Goal: Entertainment & Leisure: Consume media (video, audio)

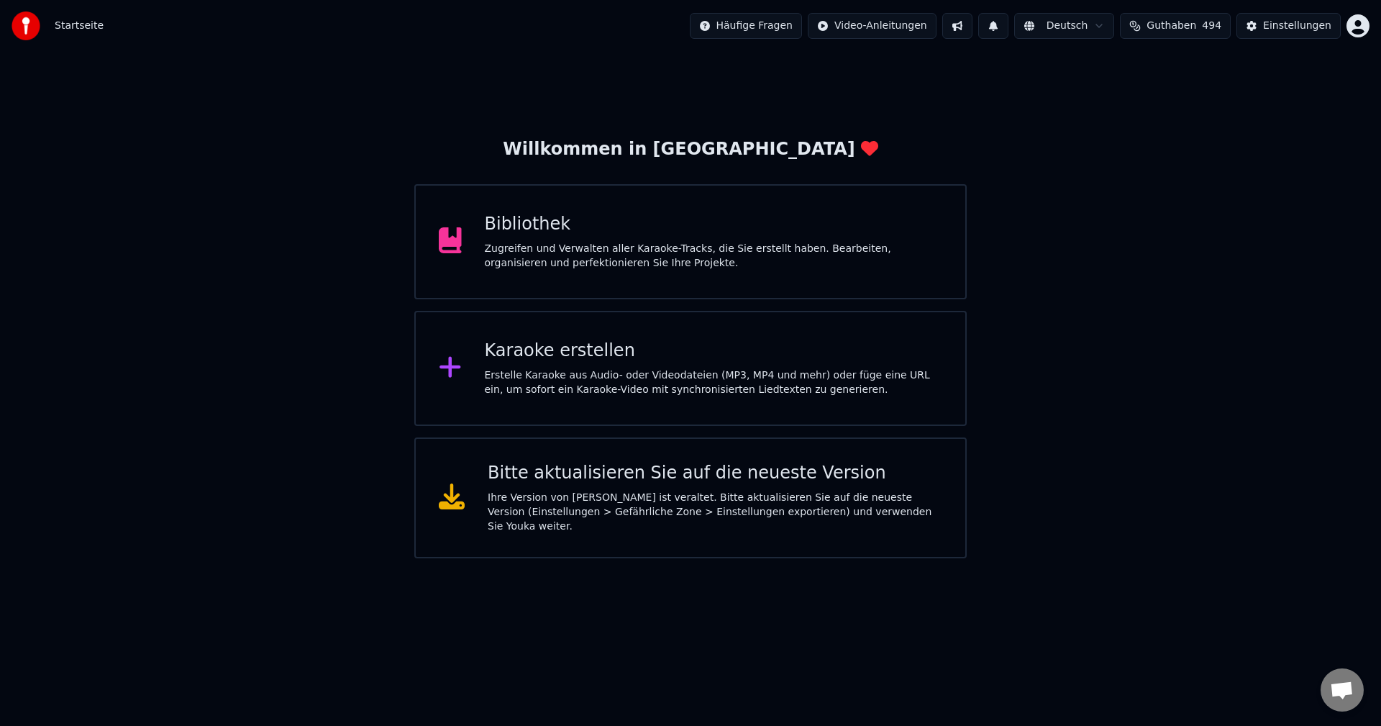
click at [549, 228] on div "Bibliothek" at bounding box center [714, 224] width 458 height 23
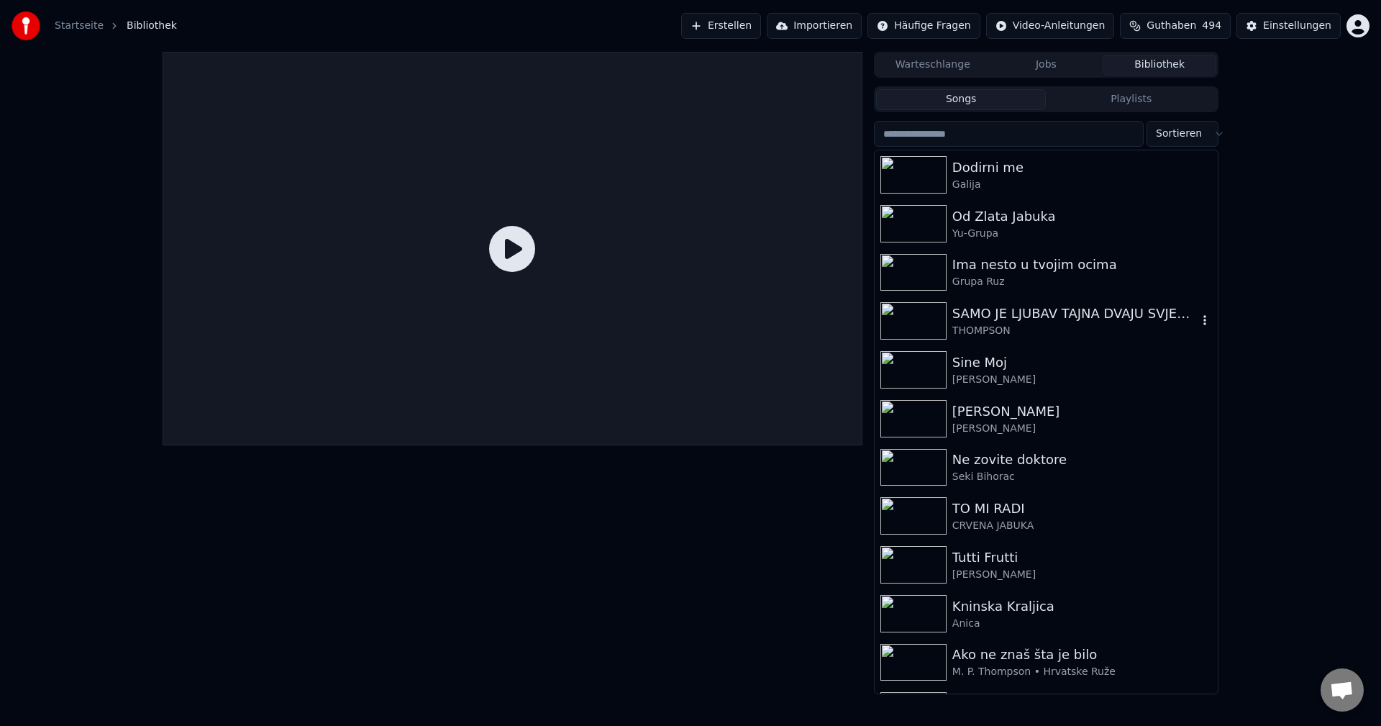
click at [924, 327] on img at bounding box center [913, 320] width 66 height 37
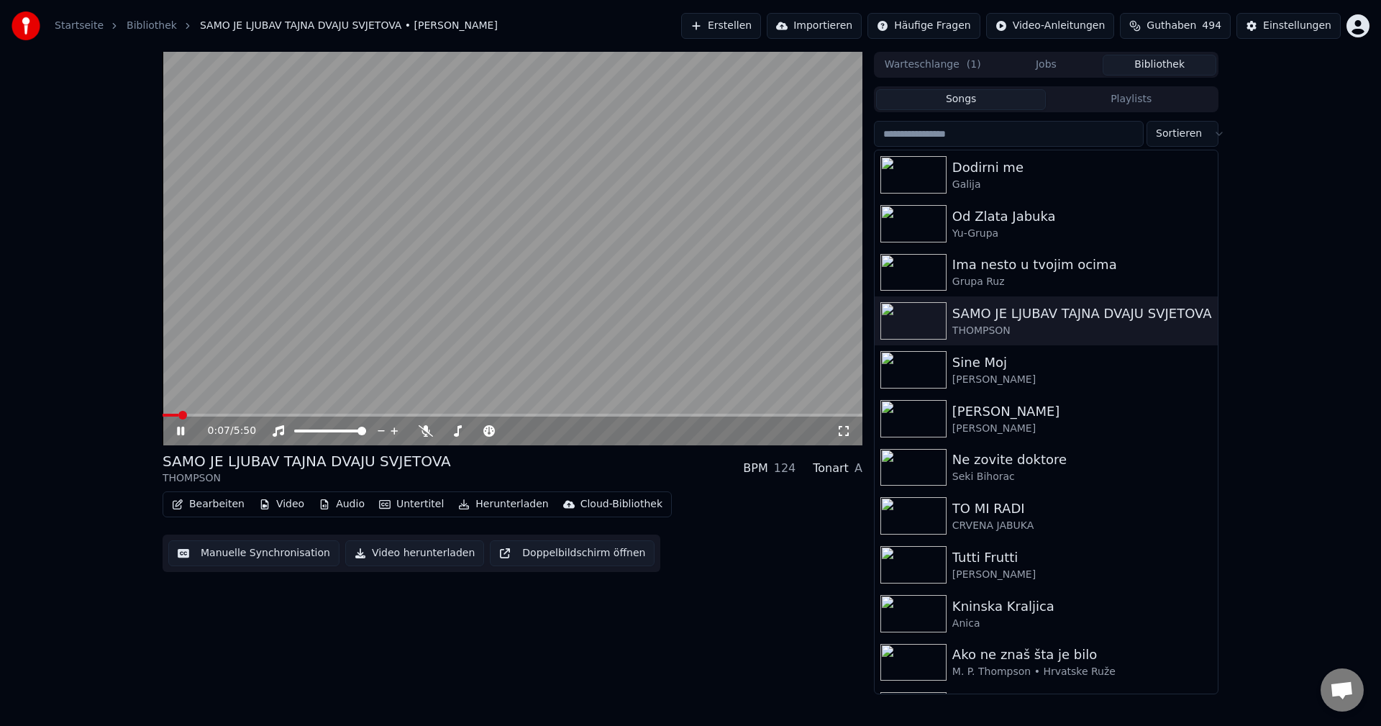
drag, startPoint x: 537, startPoint y: 247, endPoint x: 585, endPoint y: 344, distance: 107.4
click at [538, 247] on video at bounding box center [513, 248] width 700 height 393
click at [927, 310] on img at bounding box center [913, 320] width 66 height 37
click at [586, 296] on video at bounding box center [513, 248] width 700 height 393
click at [421, 429] on icon at bounding box center [426, 431] width 14 height 12
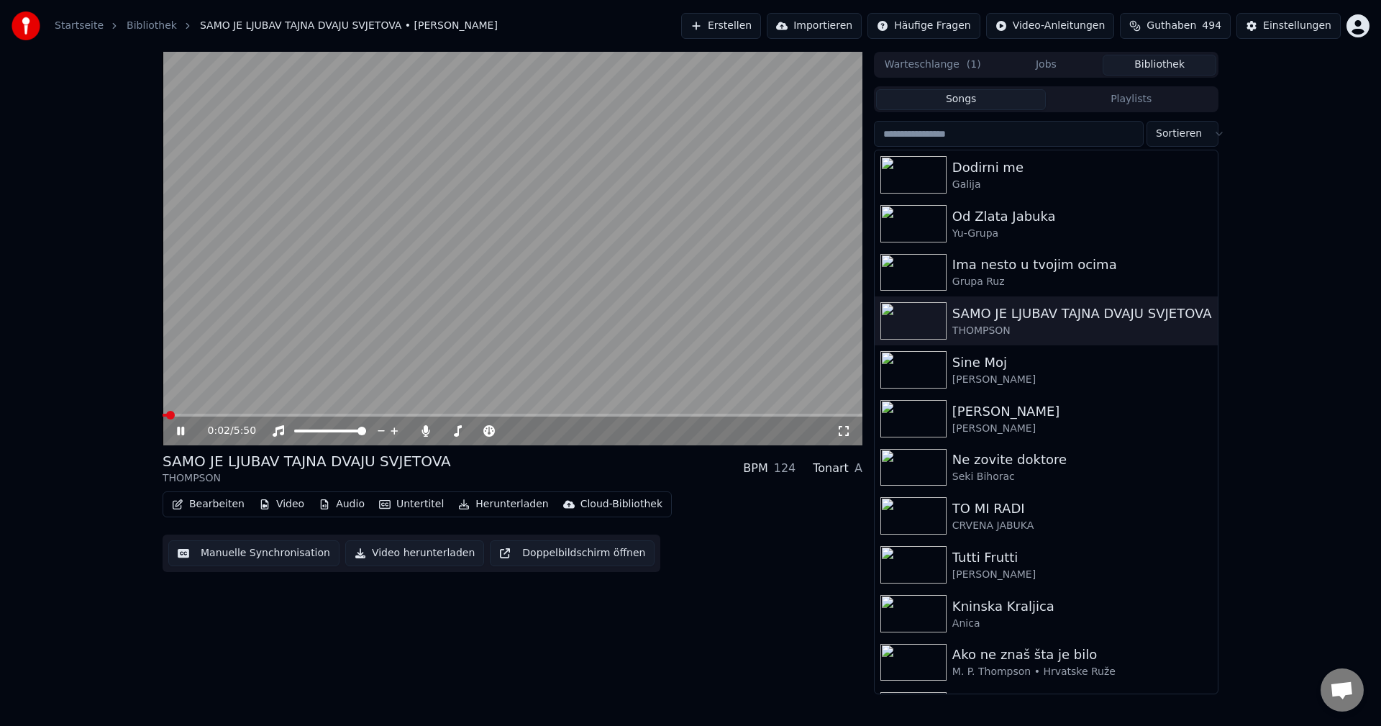
click at [167, 414] on span at bounding box center [165, 415] width 4 height 3
click at [606, 324] on video at bounding box center [513, 248] width 700 height 393
click at [165, 414] on span at bounding box center [221, 415] width 116 height 3
click at [608, 360] on video at bounding box center [513, 248] width 700 height 393
click at [171, 416] on span at bounding box center [247, 415] width 168 height 3
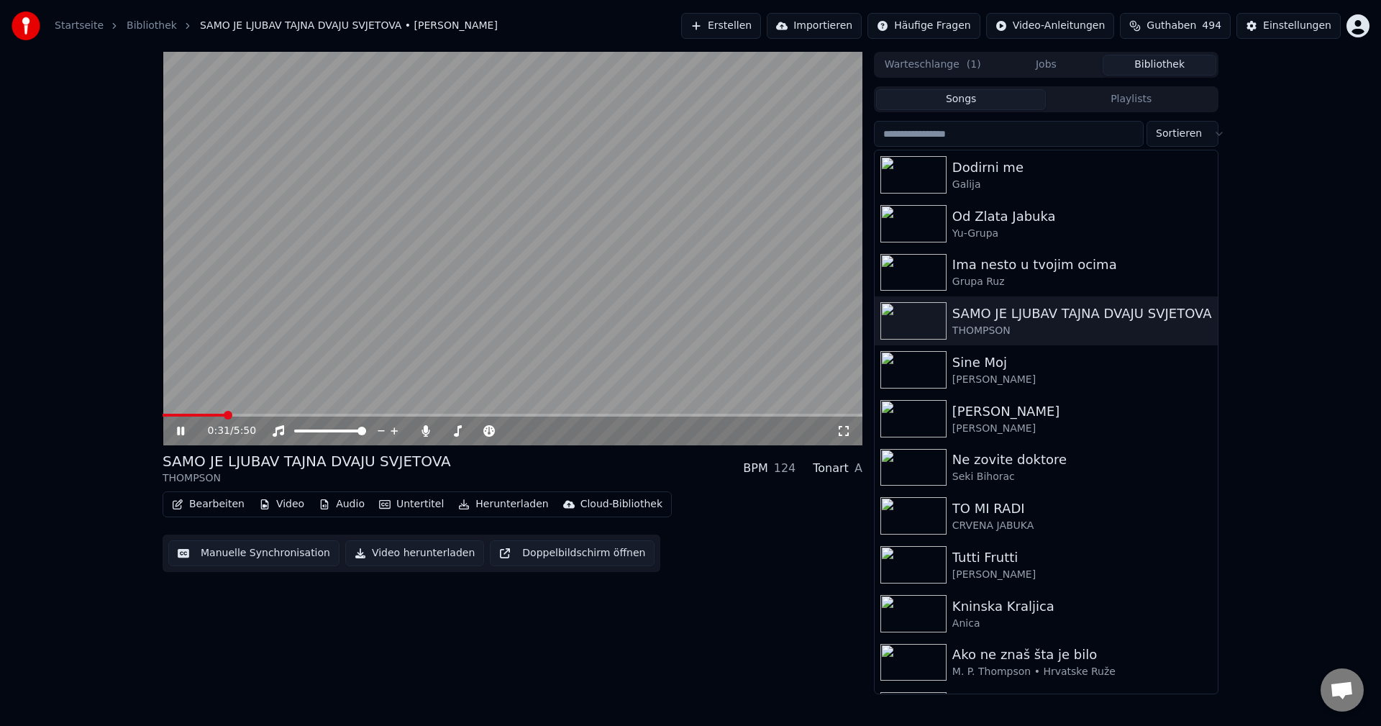
click at [168, 414] on span at bounding box center [194, 415] width 62 height 3
click at [358, 416] on span at bounding box center [513, 415] width 700 height 3
click at [518, 416] on span at bounding box center [513, 415] width 700 height 3
click at [165, 410] on video at bounding box center [513, 248] width 700 height 393
click at [166, 416] on span at bounding box center [404, 415] width 483 height 3
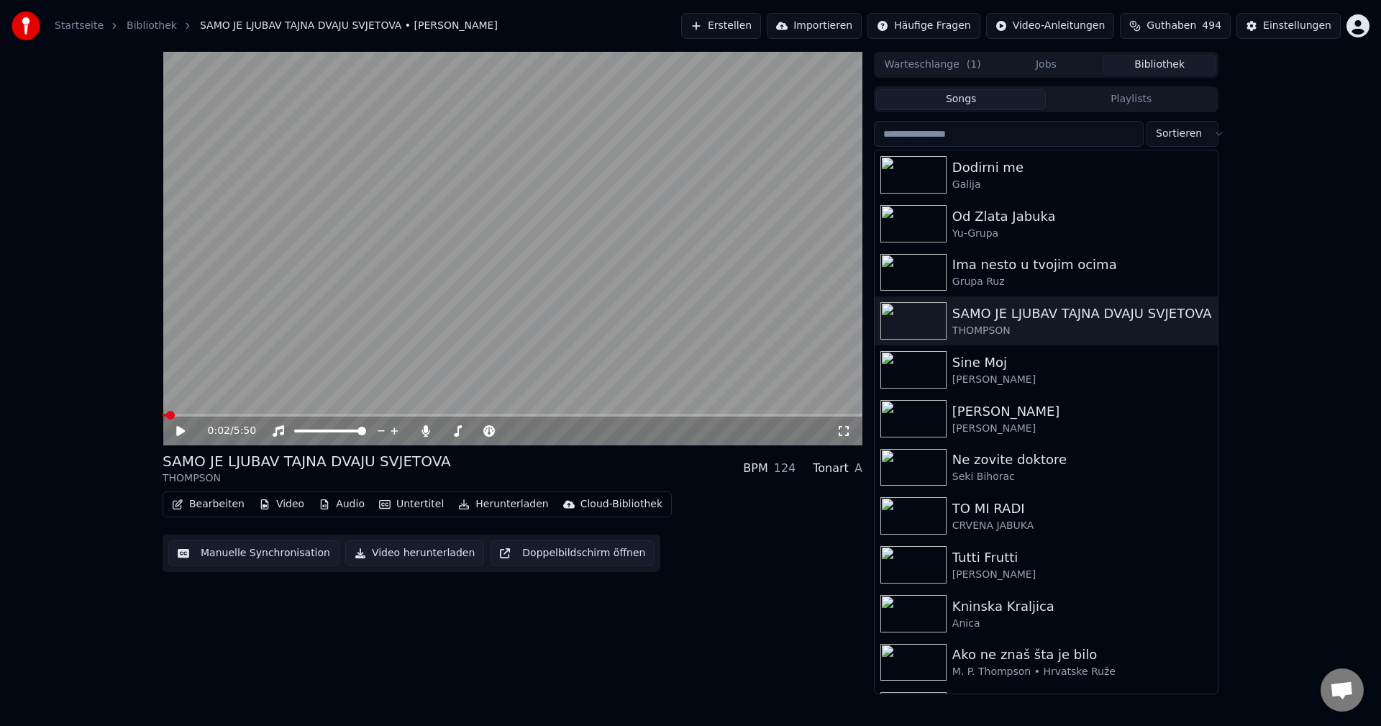
click at [388, 330] on video at bounding box center [513, 248] width 700 height 393
click at [424, 431] on icon at bounding box center [425, 431] width 8 height 12
click at [173, 415] on span at bounding box center [182, 415] width 39 height 3
click at [175, 416] on span at bounding box center [169, 415] width 12 height 3
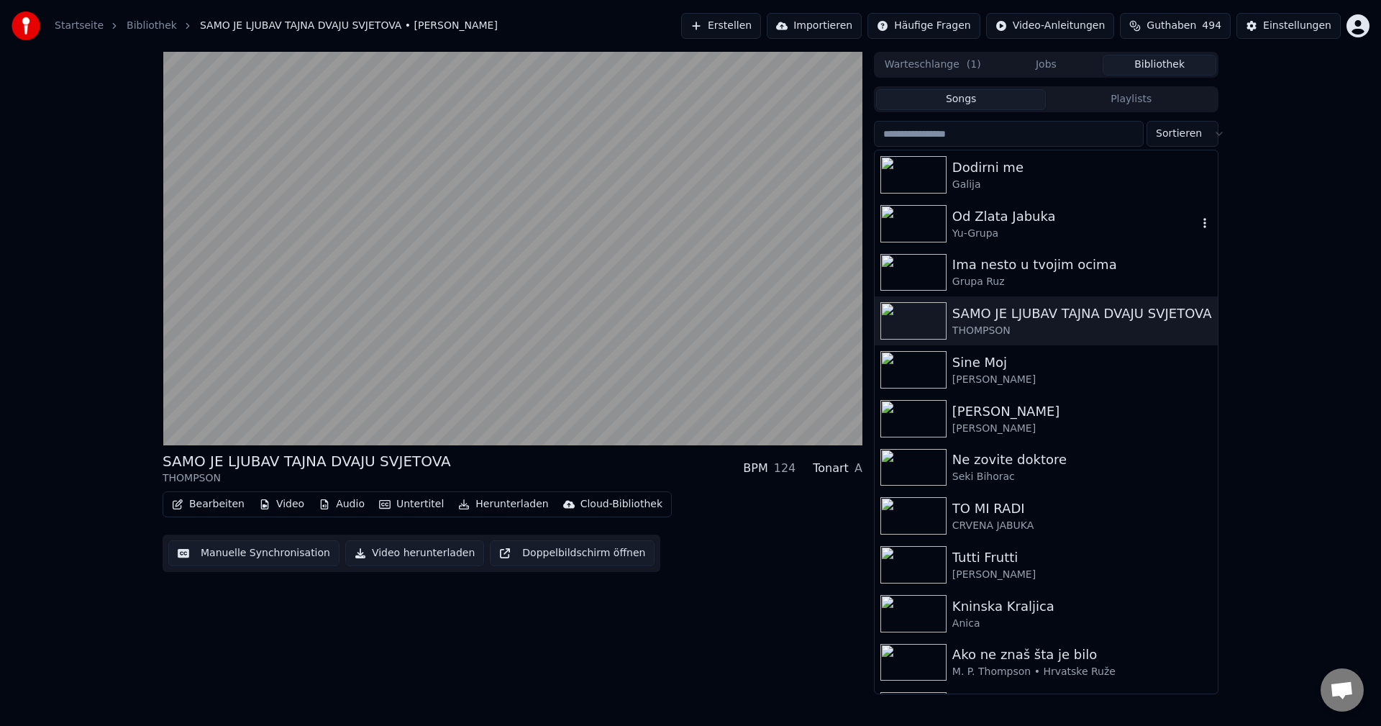
click at [903, 216] on img at bounding box center [913, 223] width 66 height 37
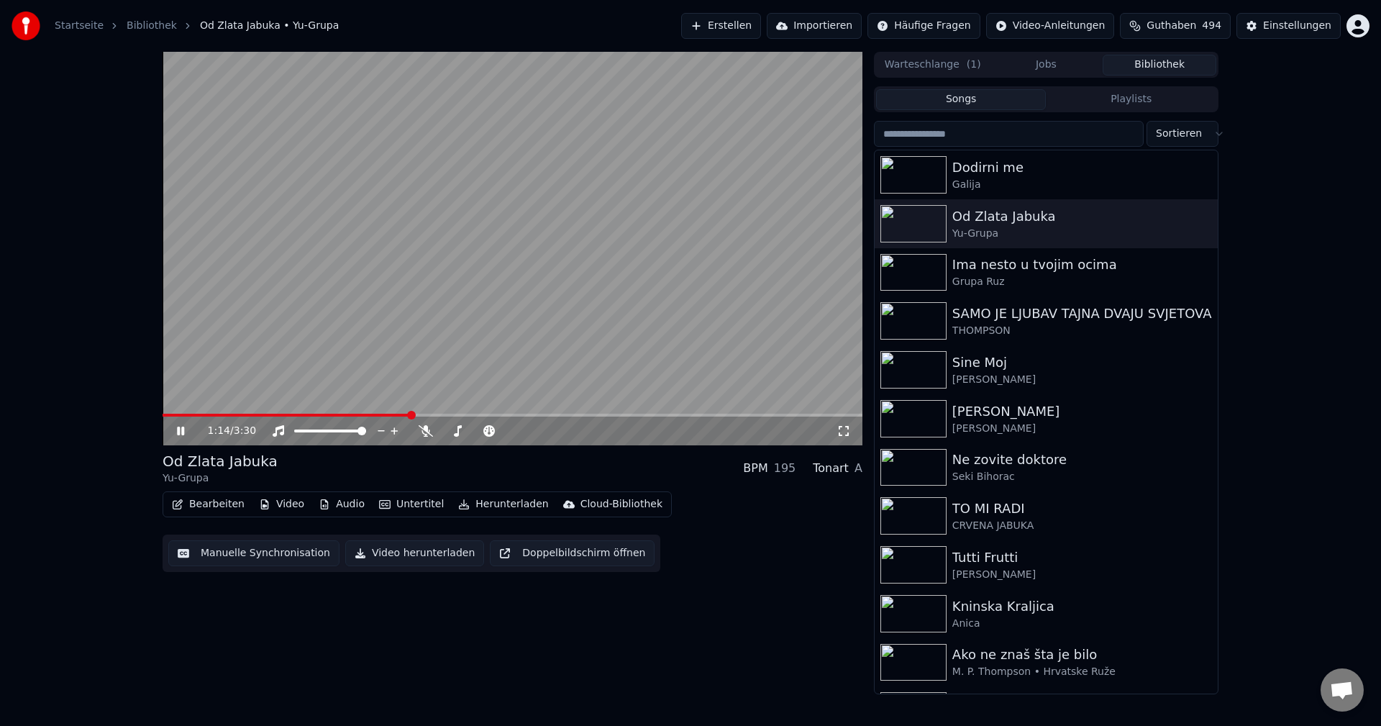
click at [172, 415] on span at bounding box center [287, 415] width 248 height 3
click at [209, 414] on span at bounding box center [186, 415] width 47 height 3
drag, startPoint x: 426, startPoint y: 437, endPoint x: 439, endPoint y: 444, distance: 15.4
click at [427, 436] on icon at bounding box center [426, 431] width 14 height 12
click at [347, 411] on polygon at bounding box center [342, 415] width 10 height 10
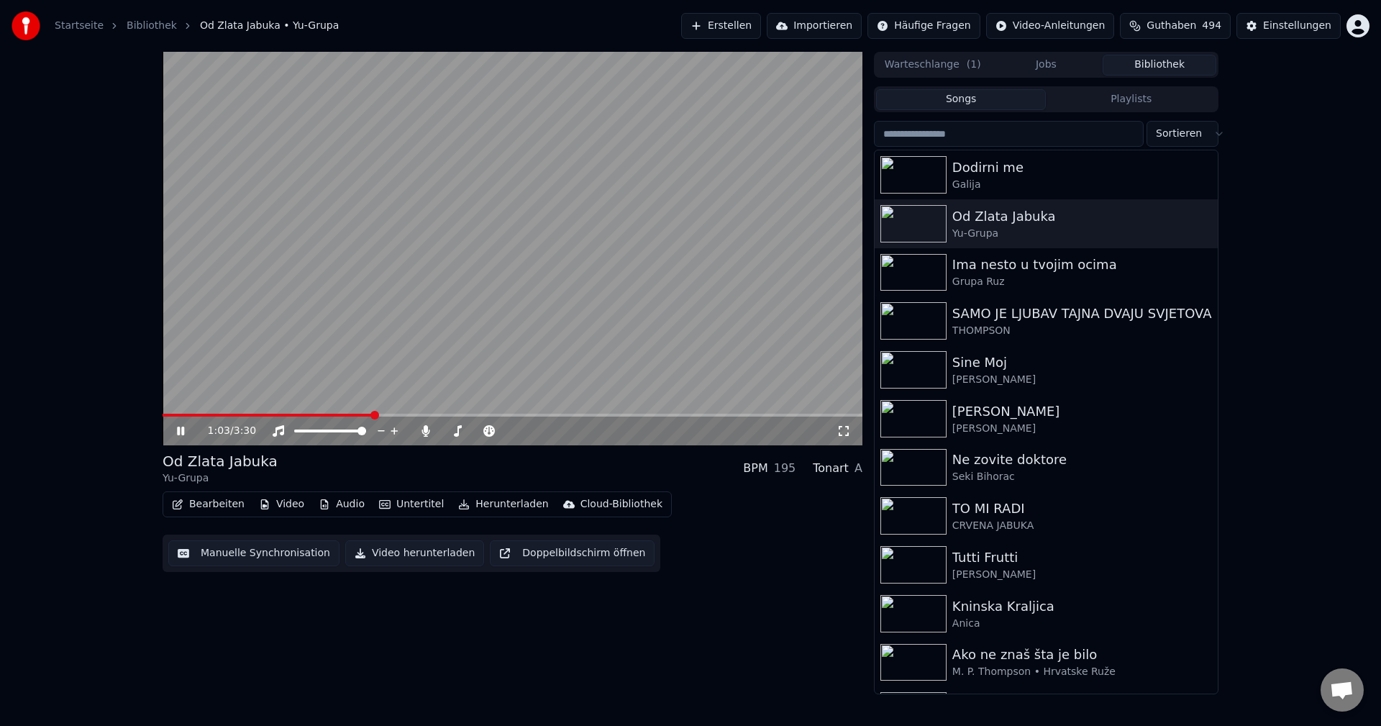
click at [357, 416] on span at bounding box center [268, 415] width 211 height 3
click at [346, 417] on div "0:58 / 3:30" at bounding box center [513, 430] width 700 height 29
click at [342, 415] on span at bounding box center [253, 415] width 180 height 3
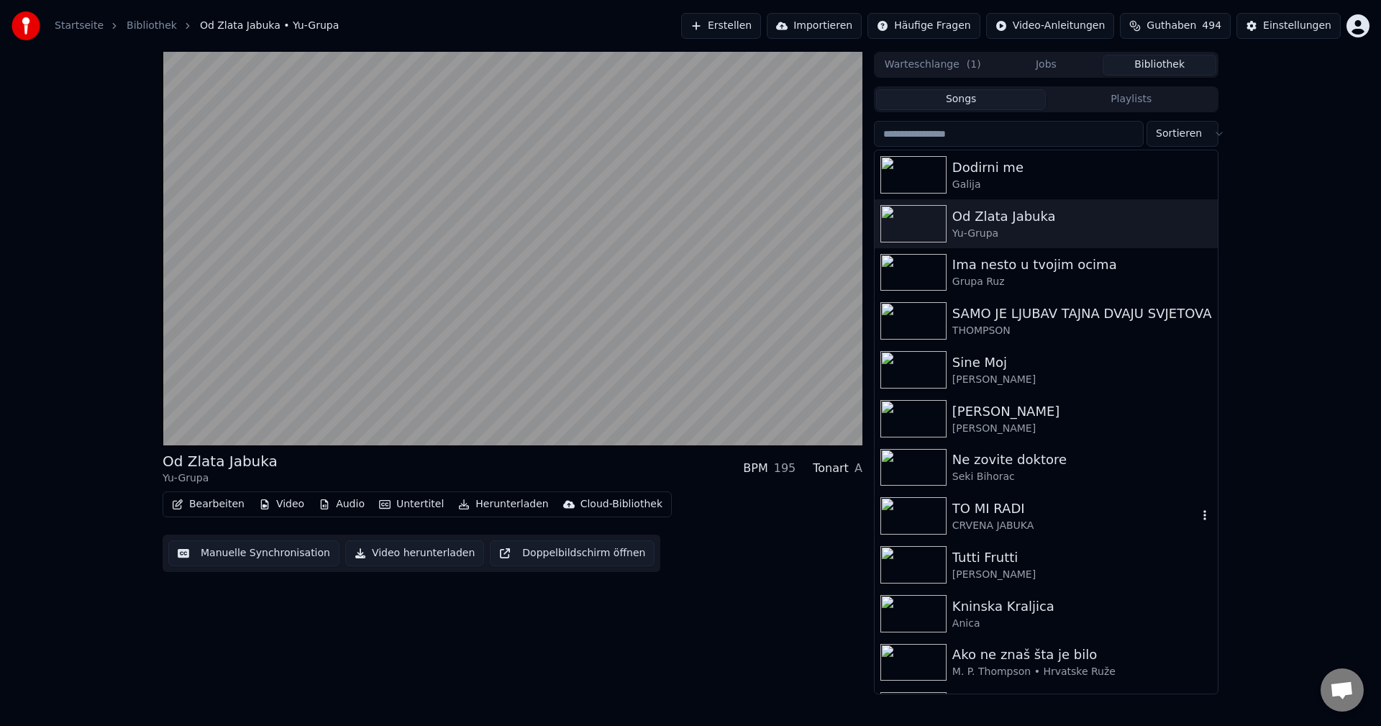
click at [898, 511] on img at bounding box center [913, 515] width 66 height 37
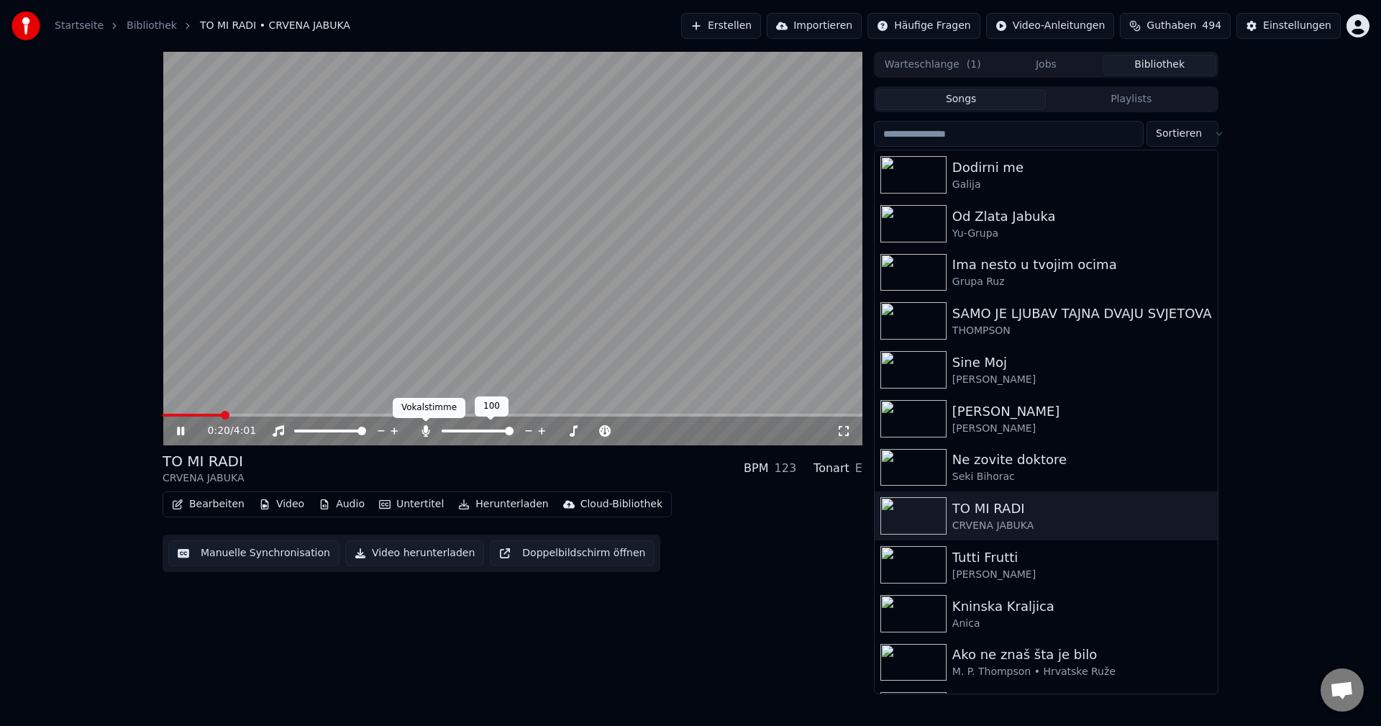
click at [421, 430] on icon at bounding box center [426, 431] width 14 height 12
click at [191, 416] on span at bounding box center [194, 415] width 63 height 3
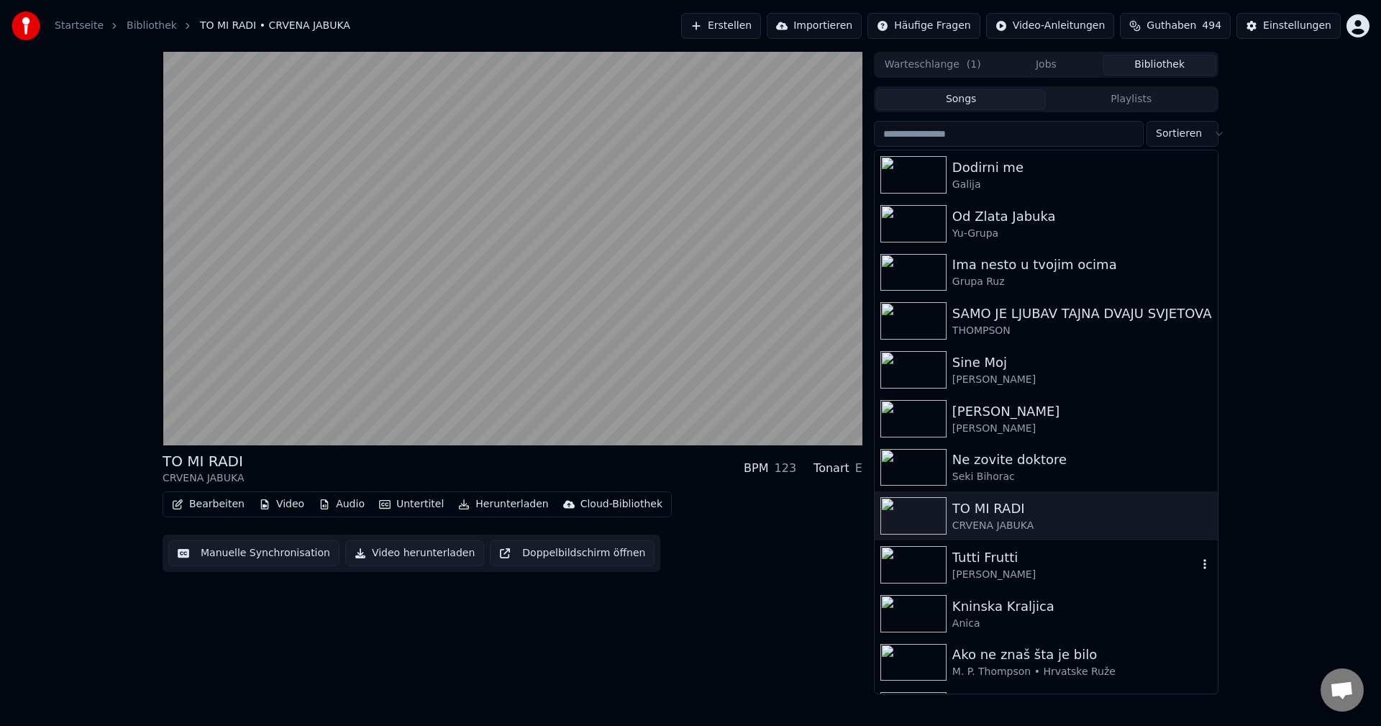
click at [916, 569] on img at bounding box center [913, 564] width 66 height 37
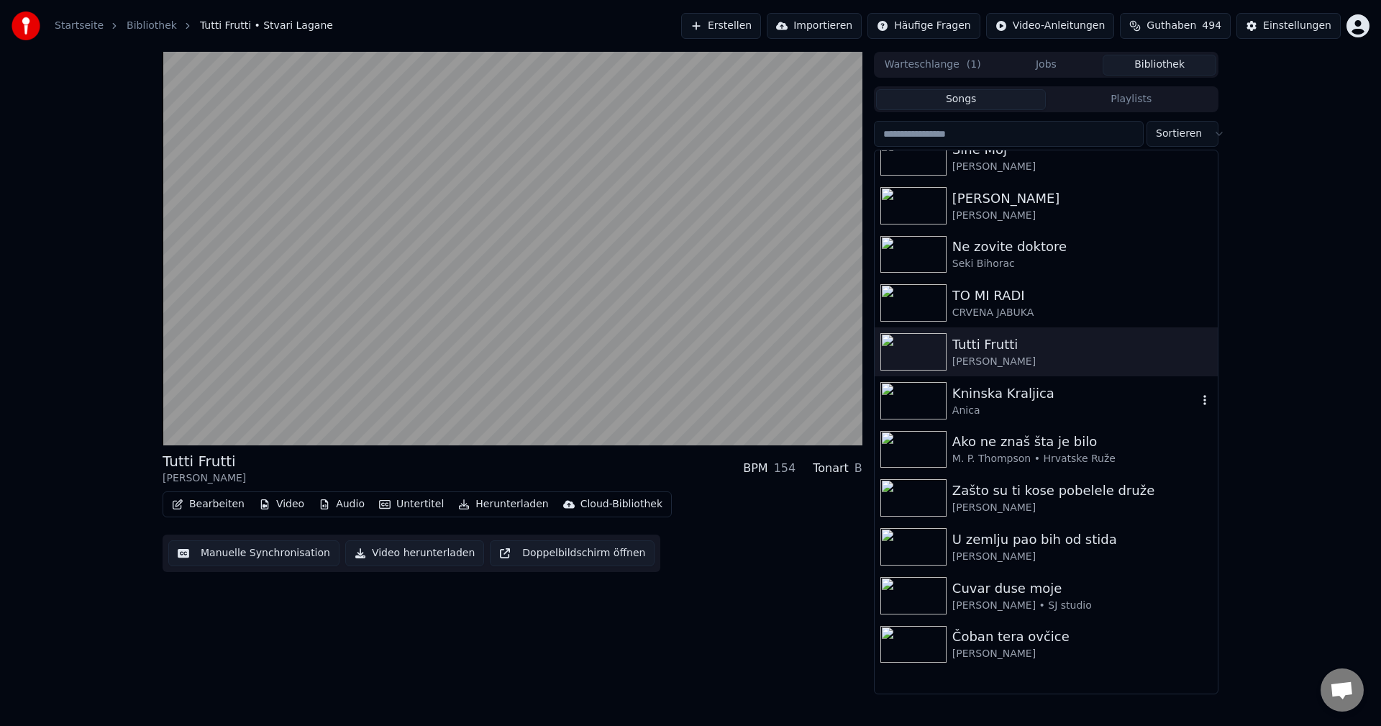
scroll to position [216, 0]
click at [911, 452] on img at bounding box center [913, 446] width 66 height 37
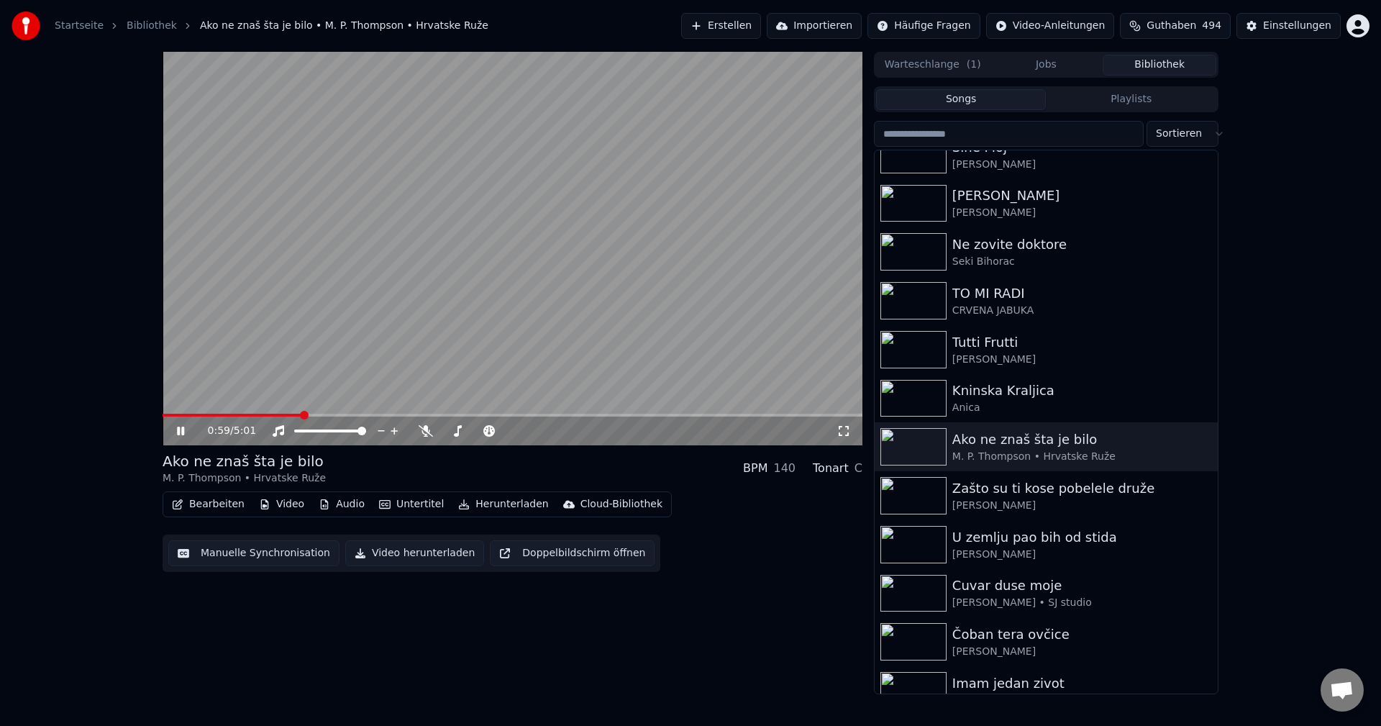
click at [170, 415] on span at bounding box center [232, 415] width 139 height 3
click at [167, 415] on span at bounding box center [456, 415] width 586 height 3
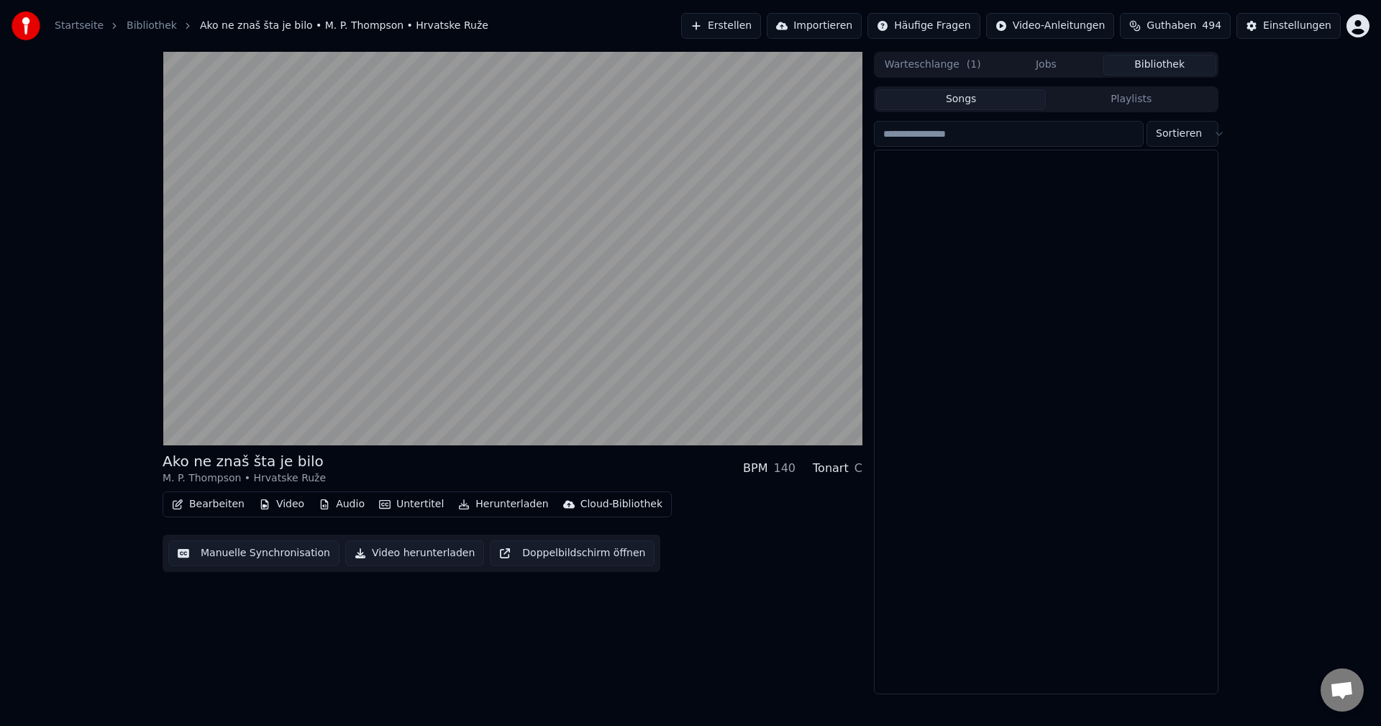
scroll to position [15986, 0]
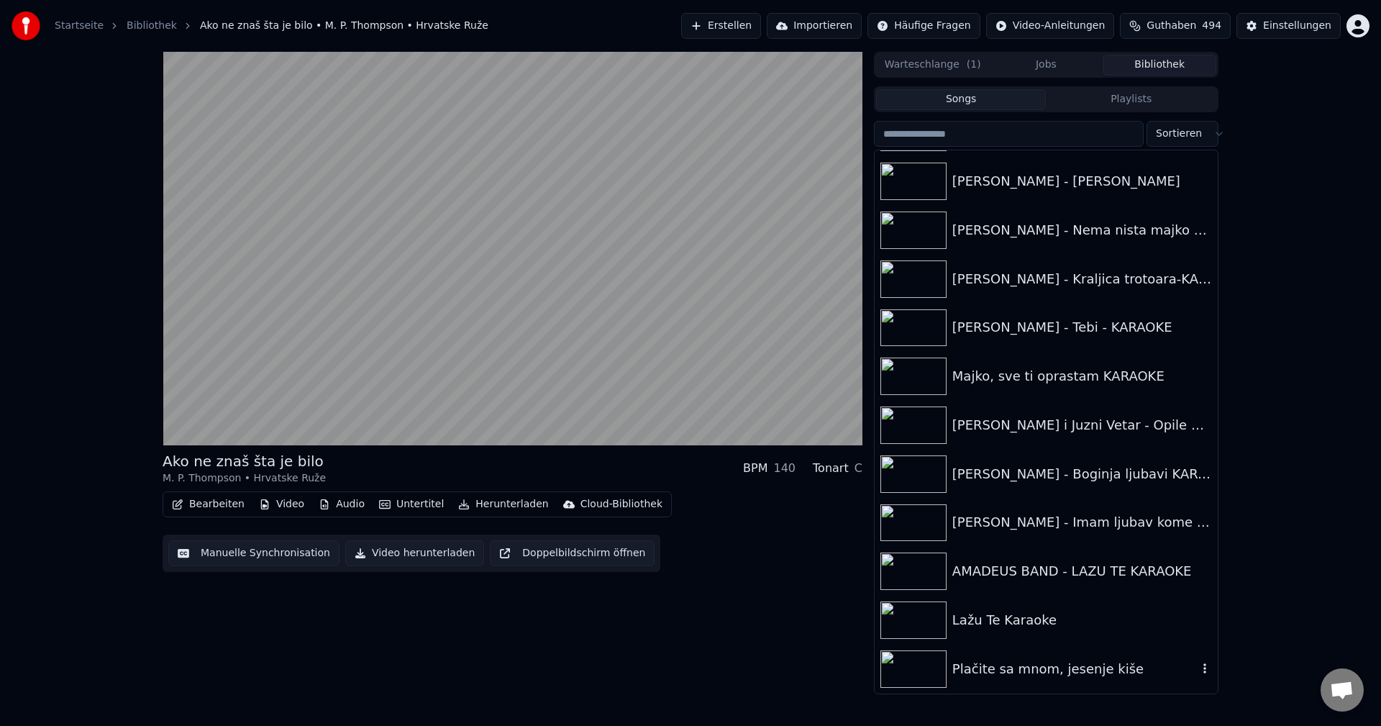
click at [921, 669] on img at bounding box center [913, 668] width 66 height 37
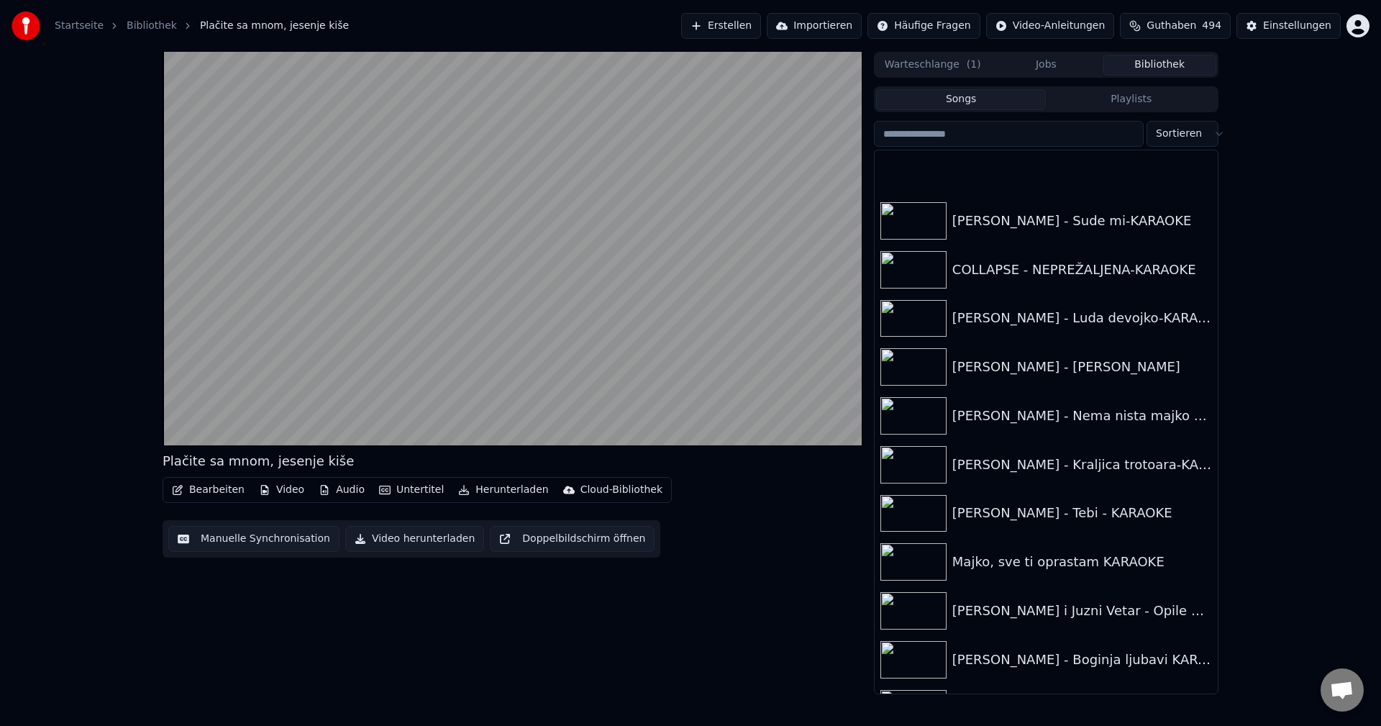
scroll to position [15771, 0]
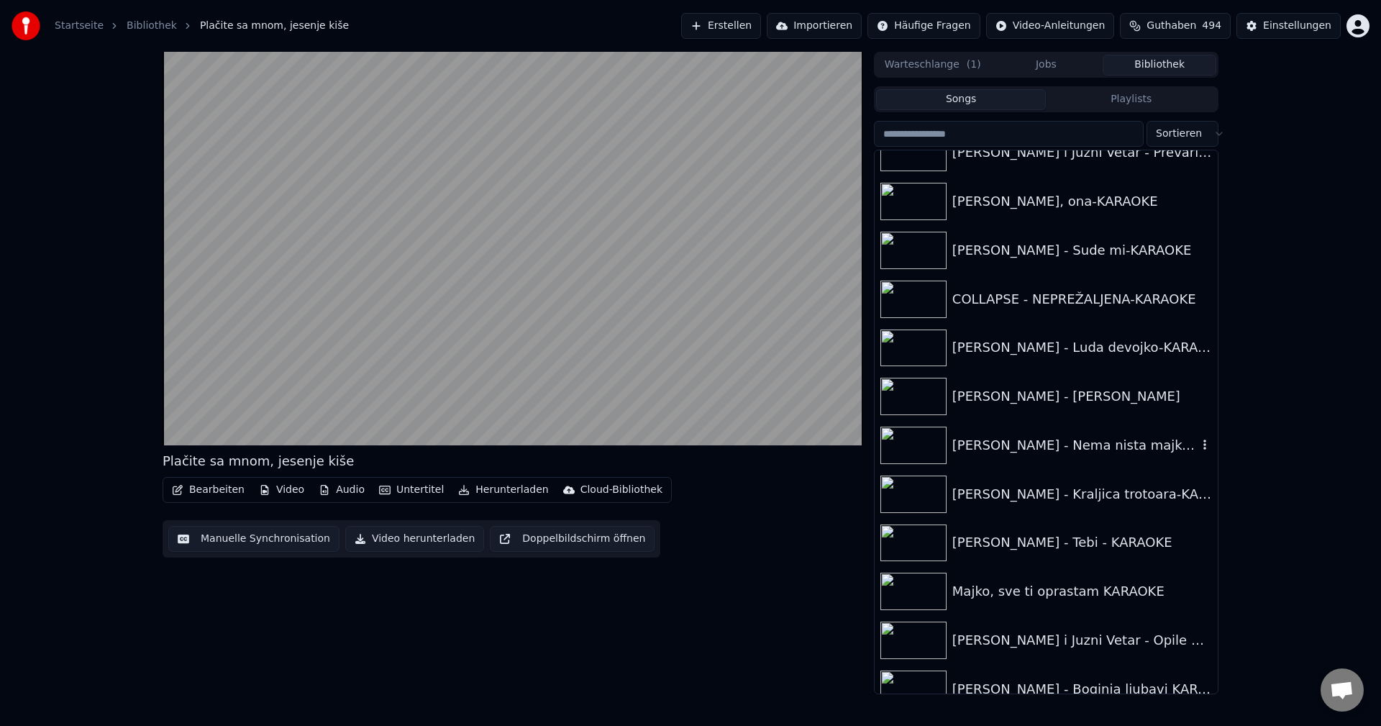
click at [911, 442] on img at bounding box center [913, 445] width 66 height 37
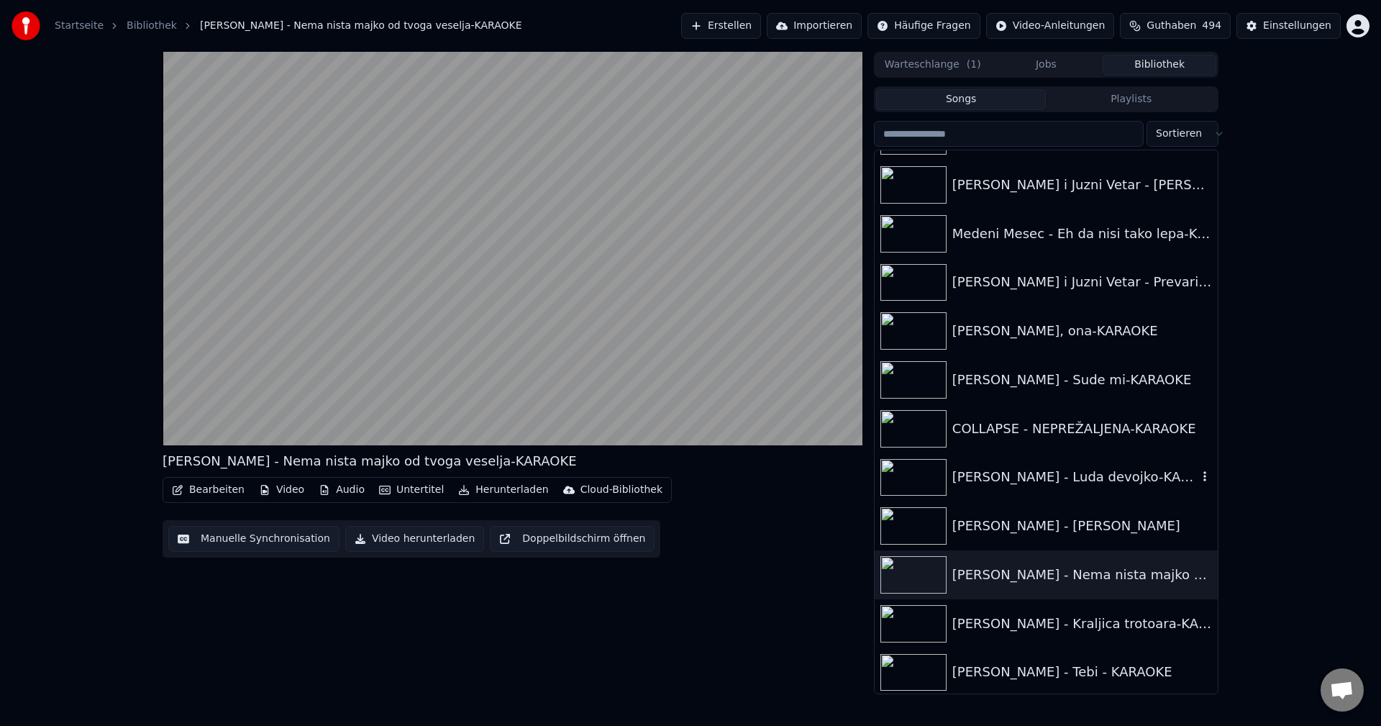
scroll to position [15555, 0]
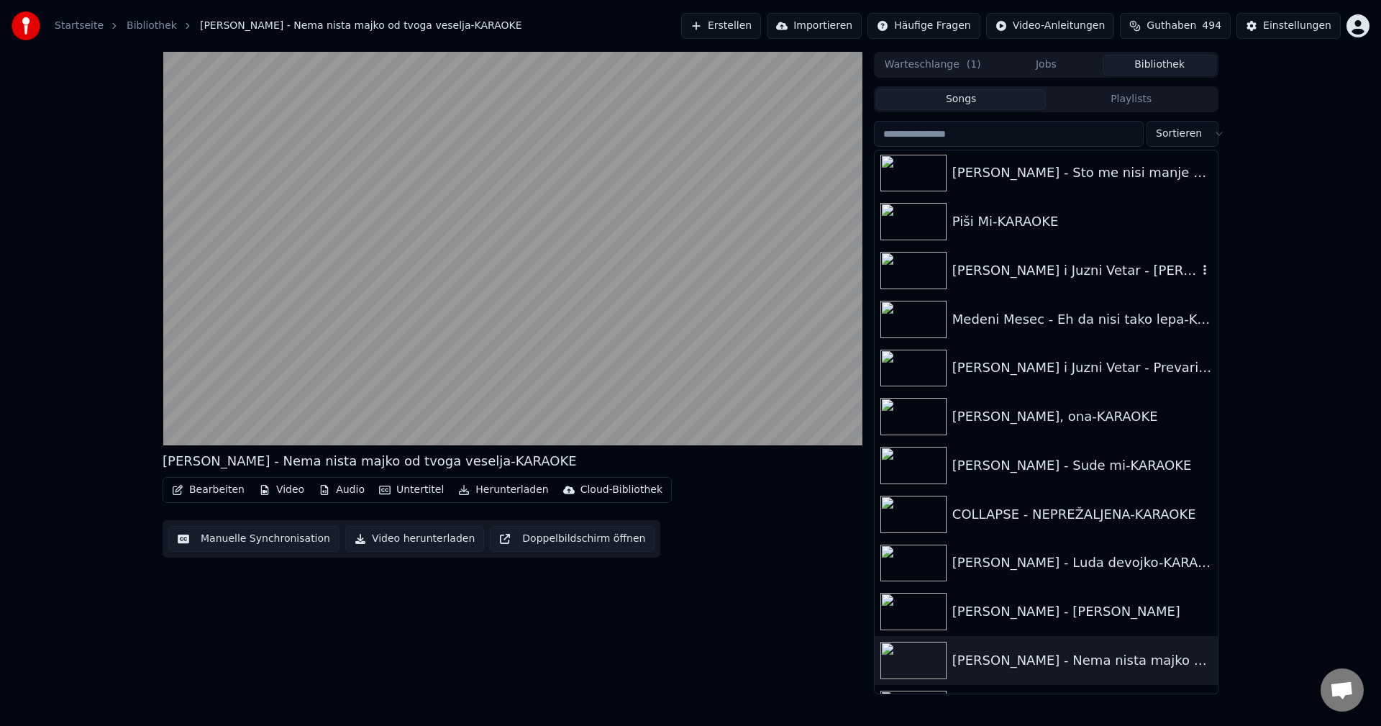
drag, startPoint x: 919, startPoint y: 269, endPoint x: 957, endPoint y: 275, distance: 38.0
click at [918, 268] on img at bounding box center [913, 270] width 66 height 37
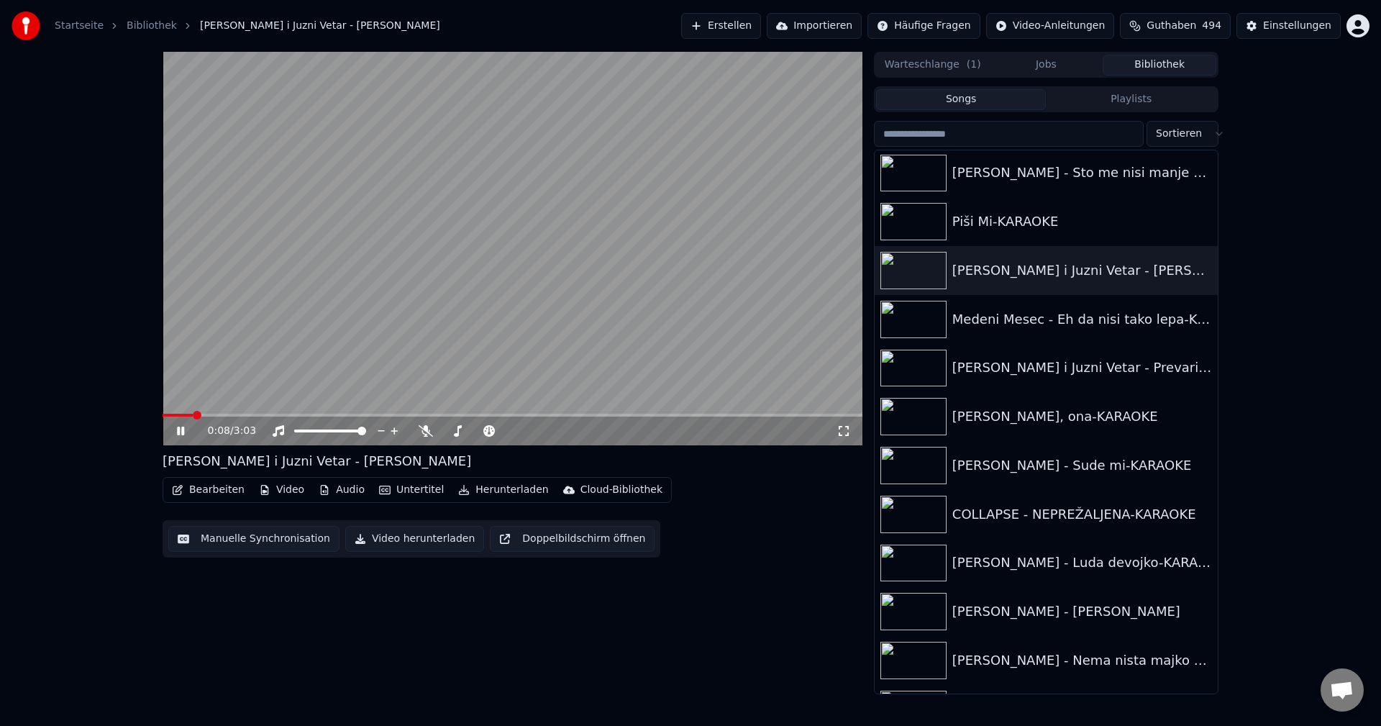
click at [193, 414] on span at bounding box center [178, 415] width 30 height 3
click at [196, 415] on span at bounding box center [271, 415] width 217 height 3
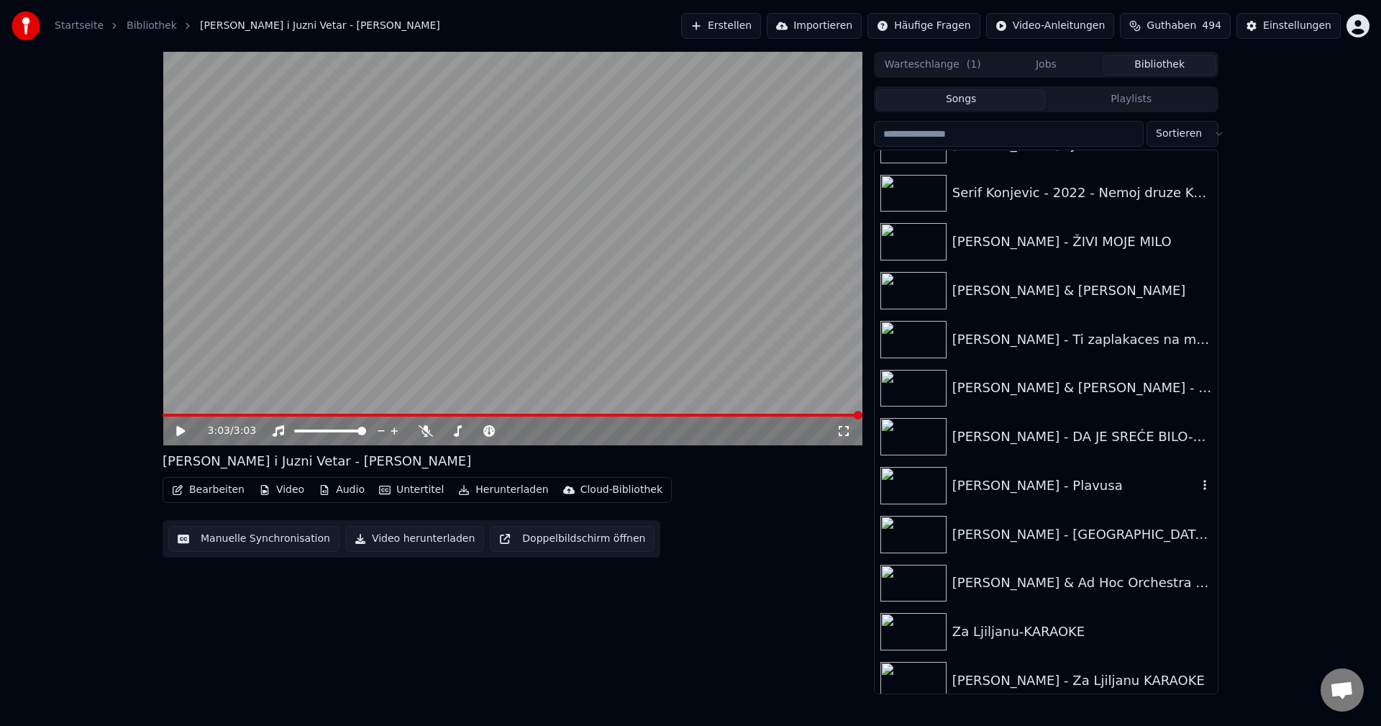
scroll to position [14260, 0]
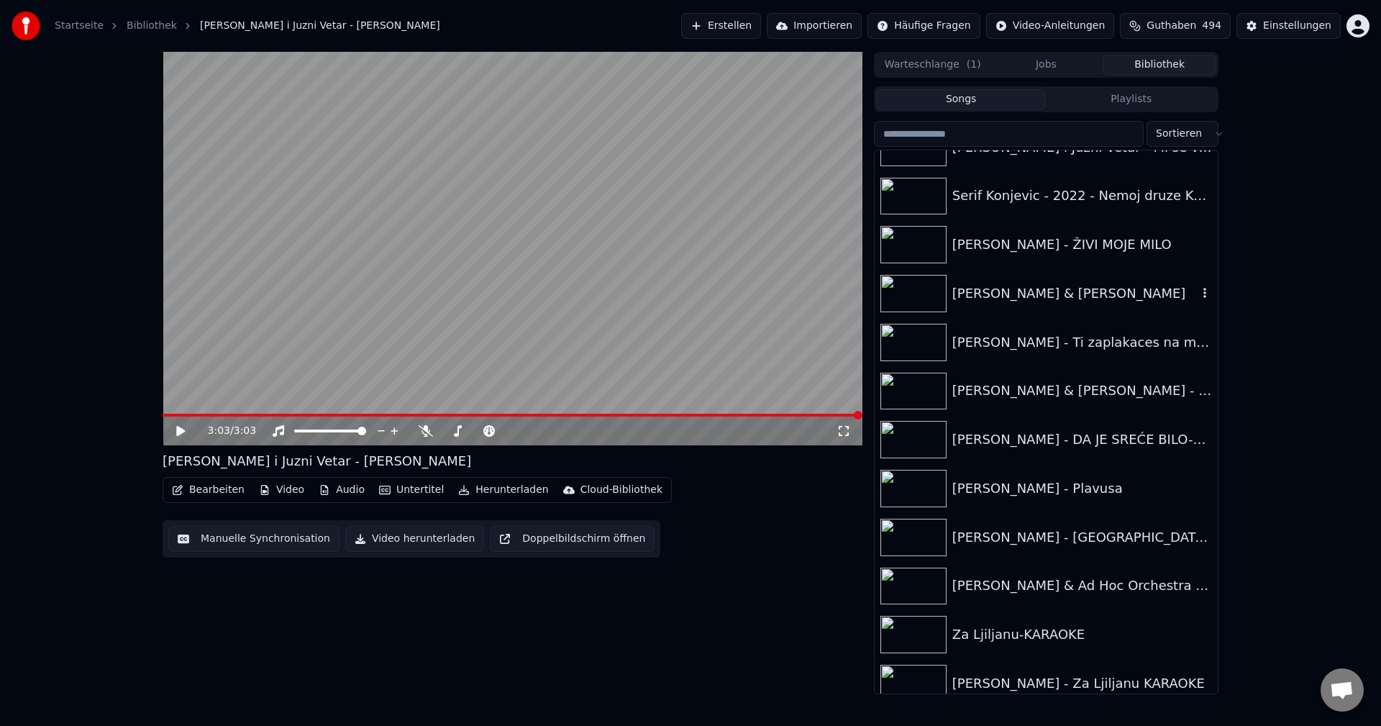
click at [930, 283] on img at bounding box center [913, 293] width 66 height 37
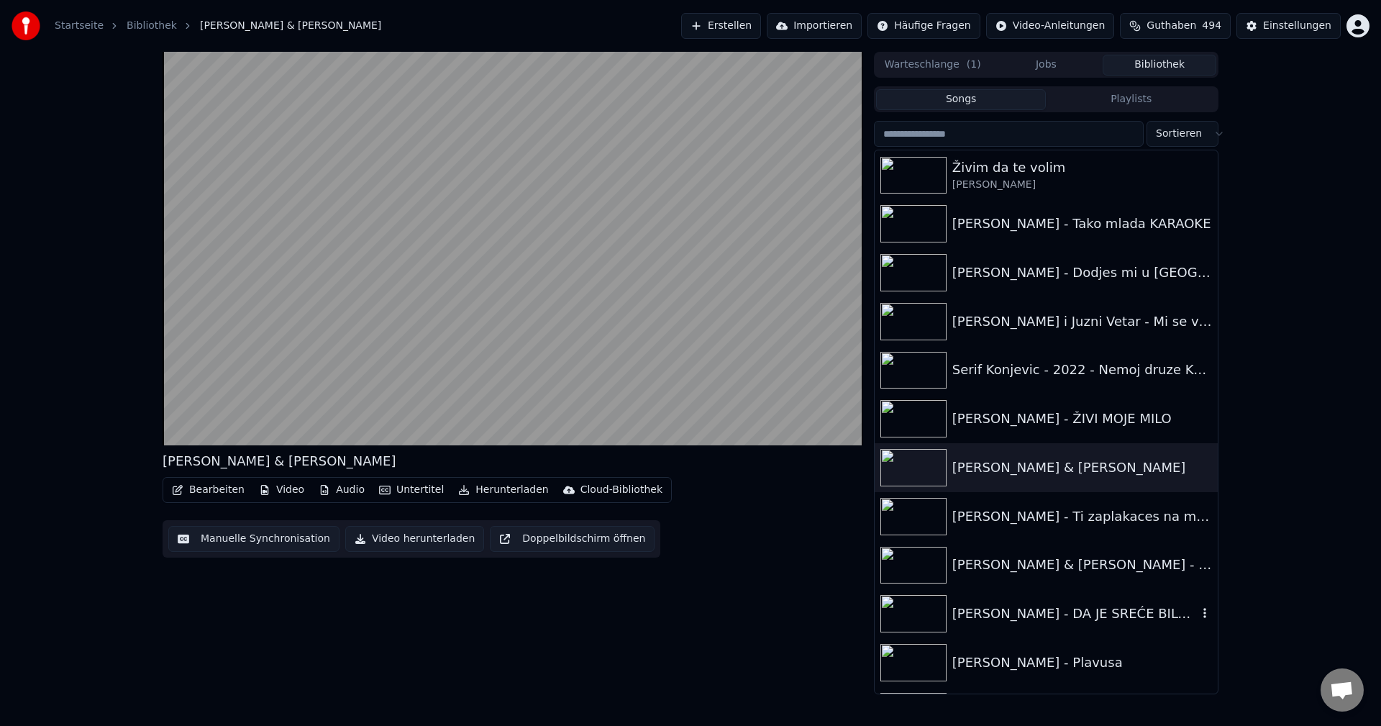
scroll to position [14044, 0]
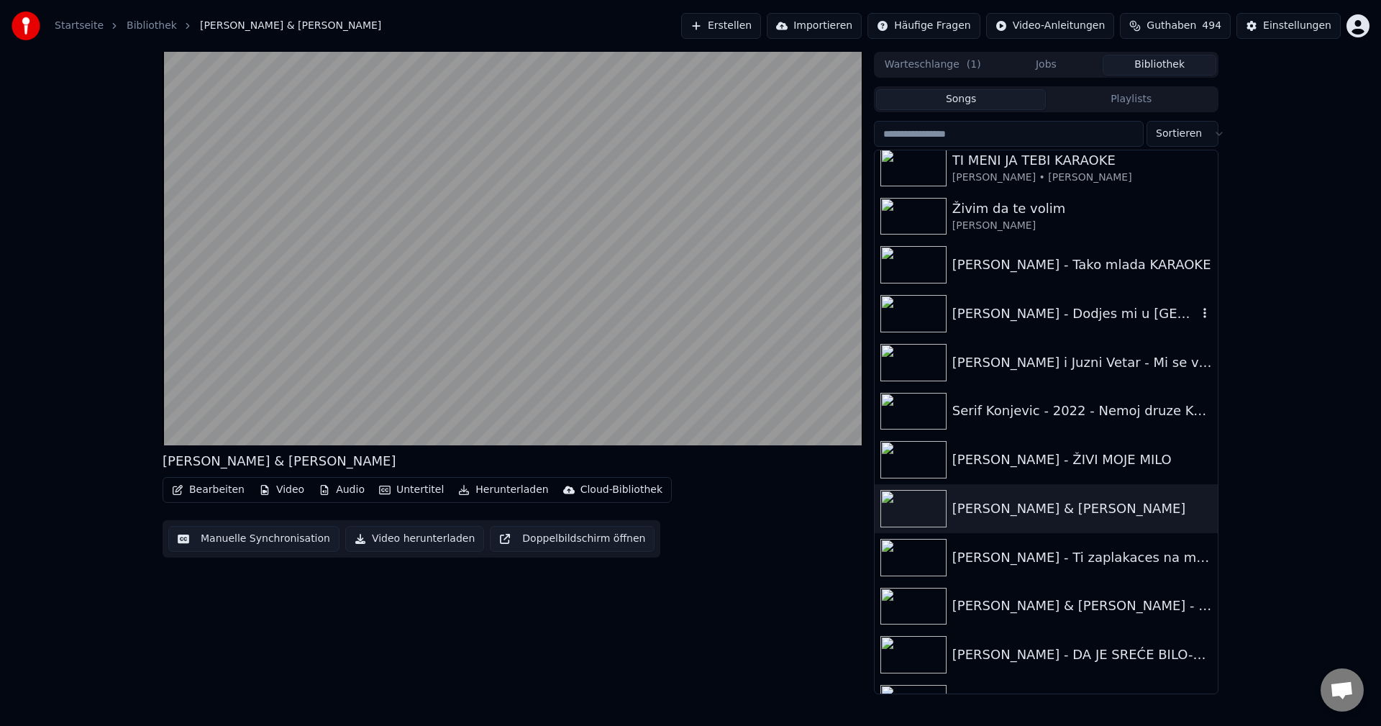
click at [914, 304] on img at bounding box center [913, 313] width 66 height 37
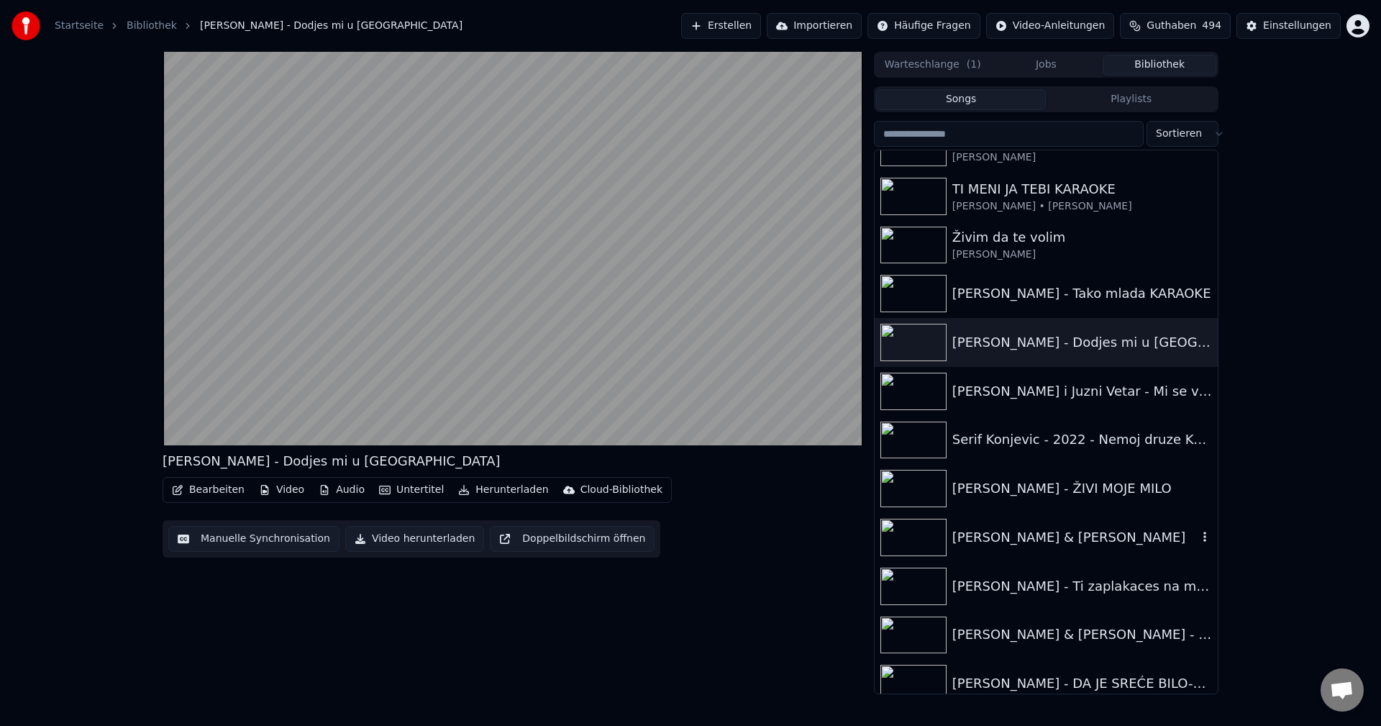
scroll to position [13972, 0]
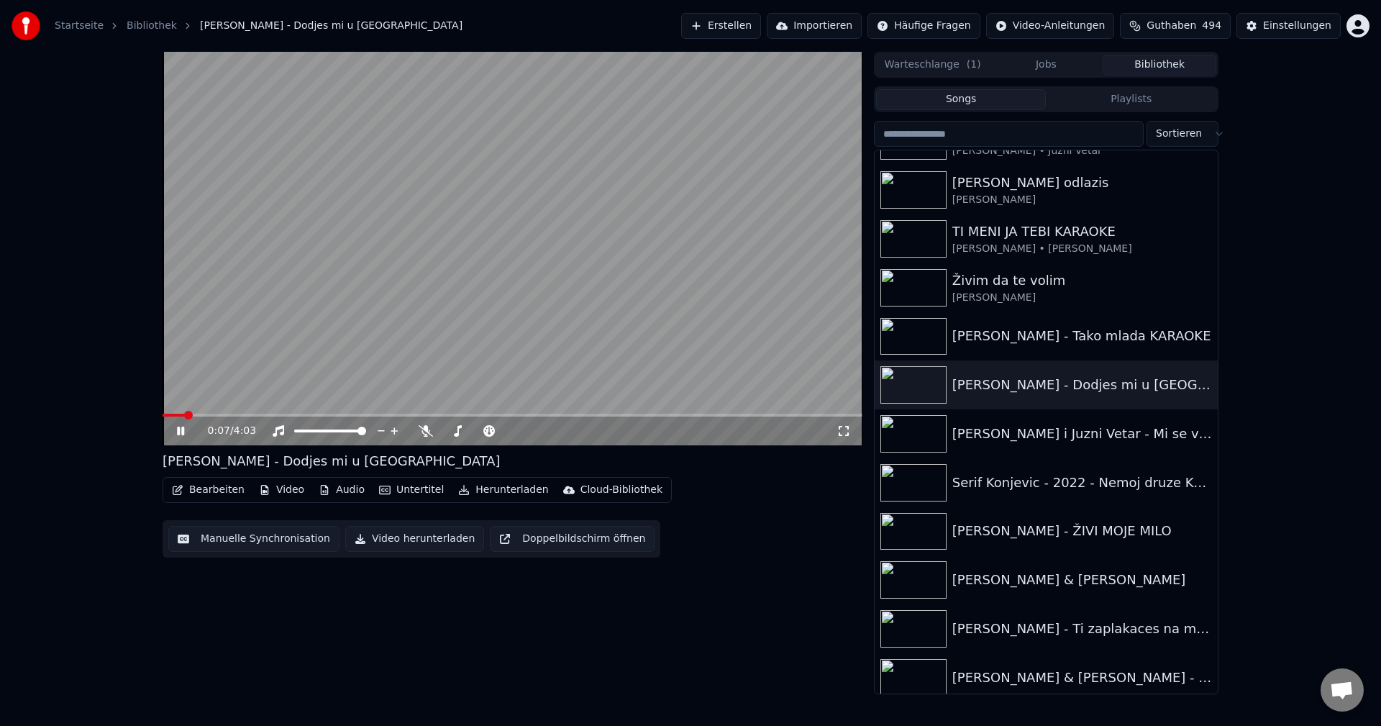
click at [227, 417] on div "0:07 / 4:03" at bounding box center [513, 430] width 700 height 29
click at [234, 415] on span at bounding box center [513, 415] width 700 height 3
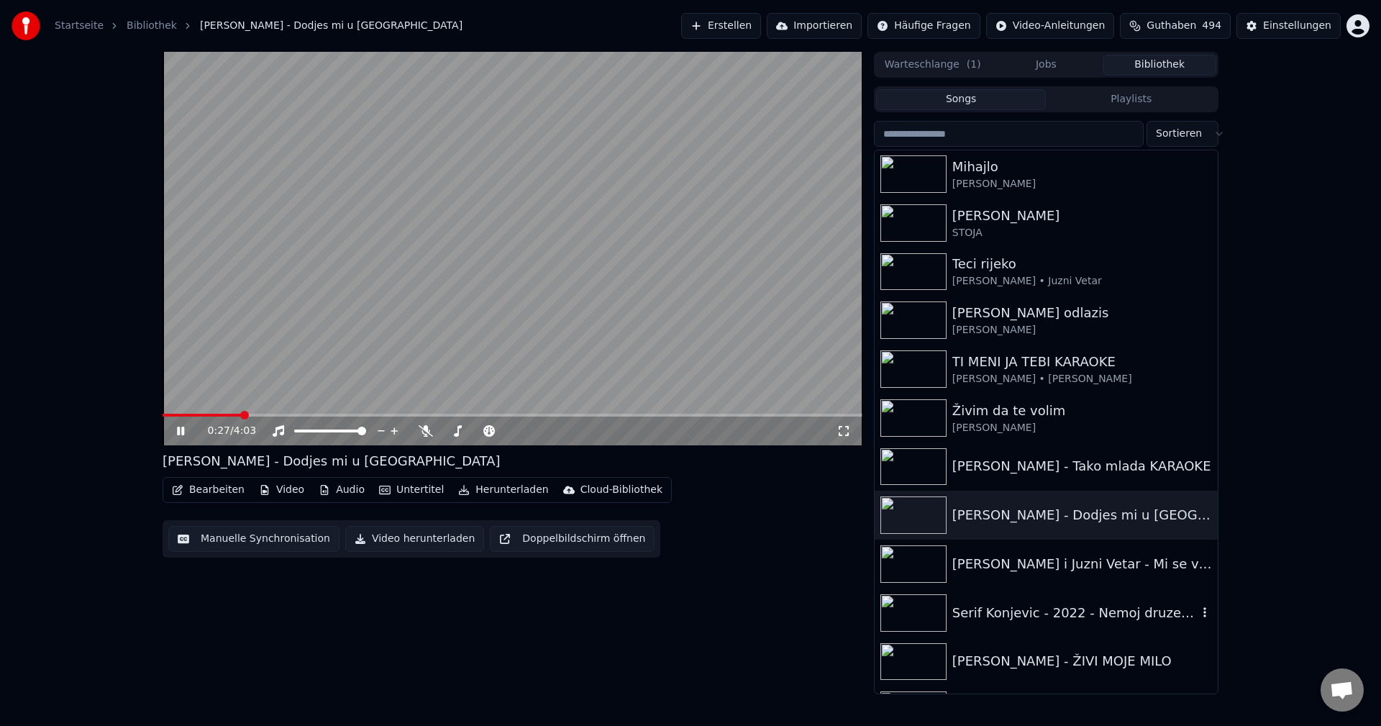
scroll to position [13829, 0]
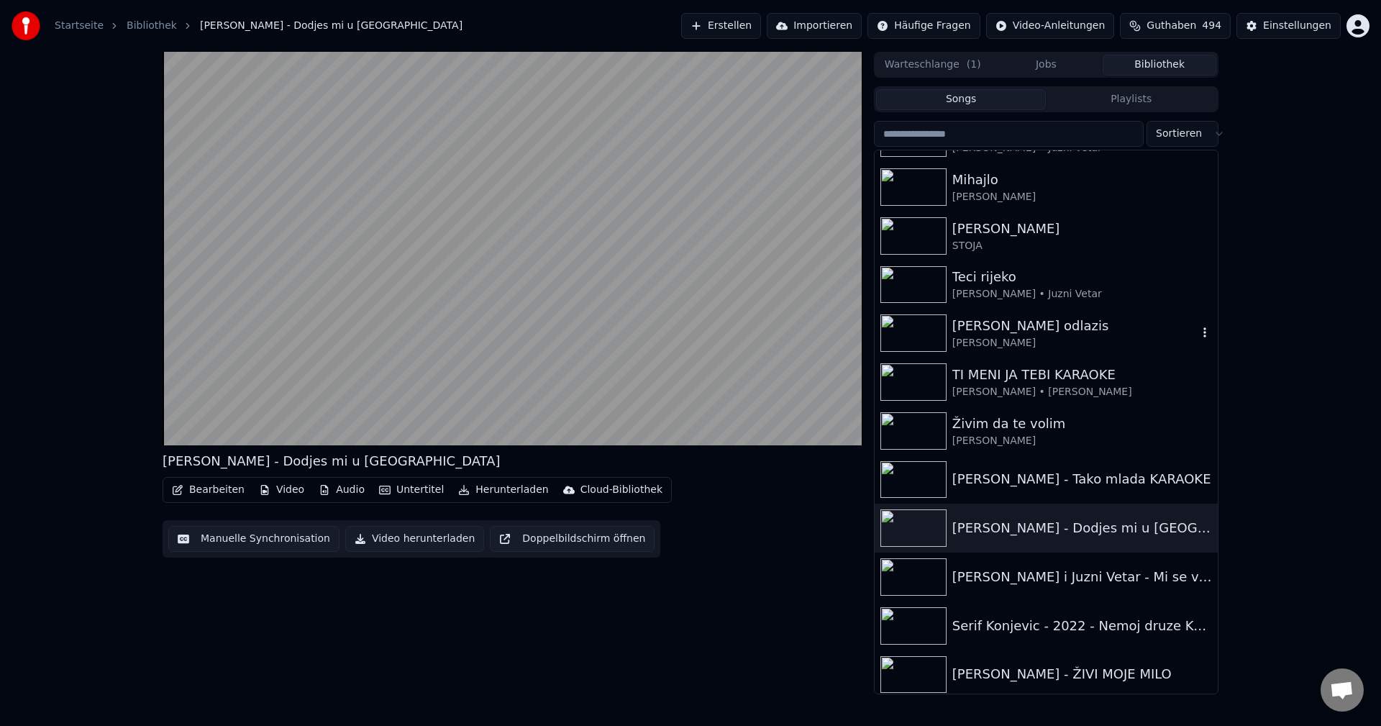
click at [913, 331] on img at bounding box center [913, 332] width 66 height 37
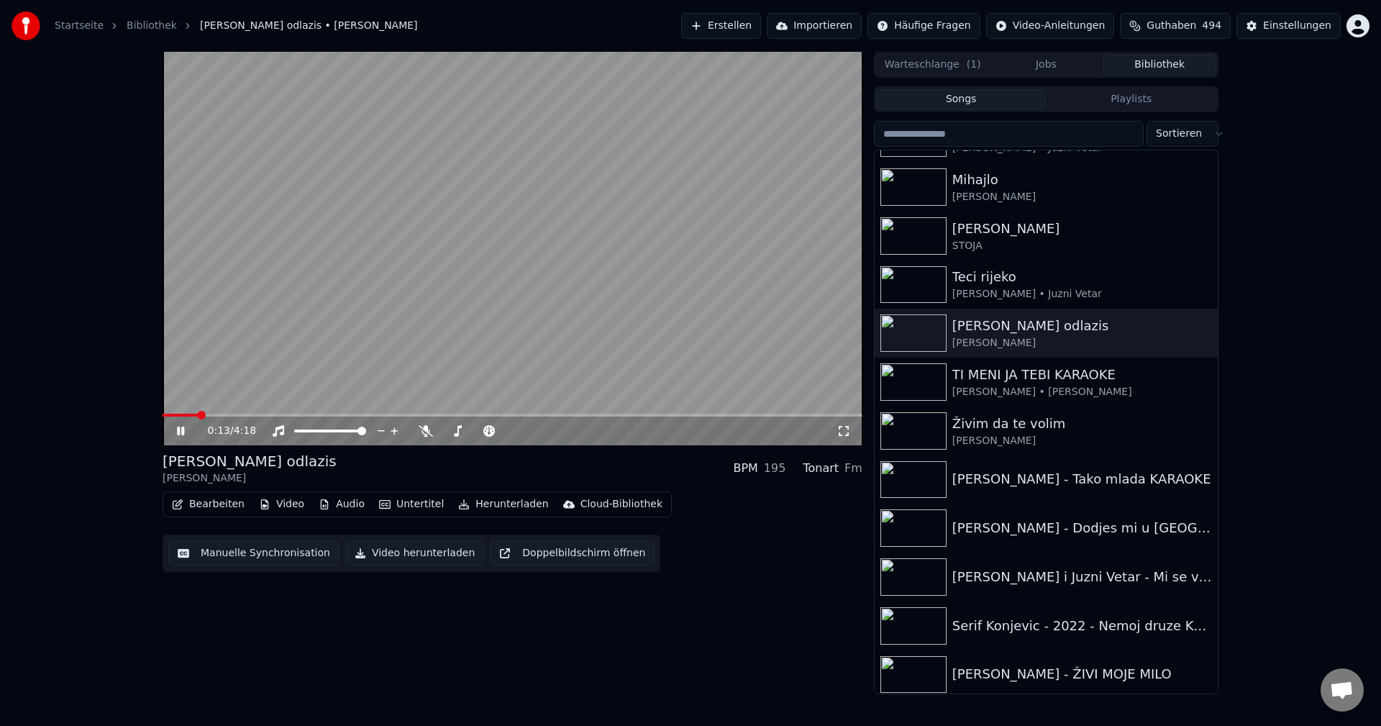
click at [198, 416] on span at bounding box center [180, 415] width 35 height 3
click at [926, 284] on img at bounding box center [913, 284] width 66 height 37
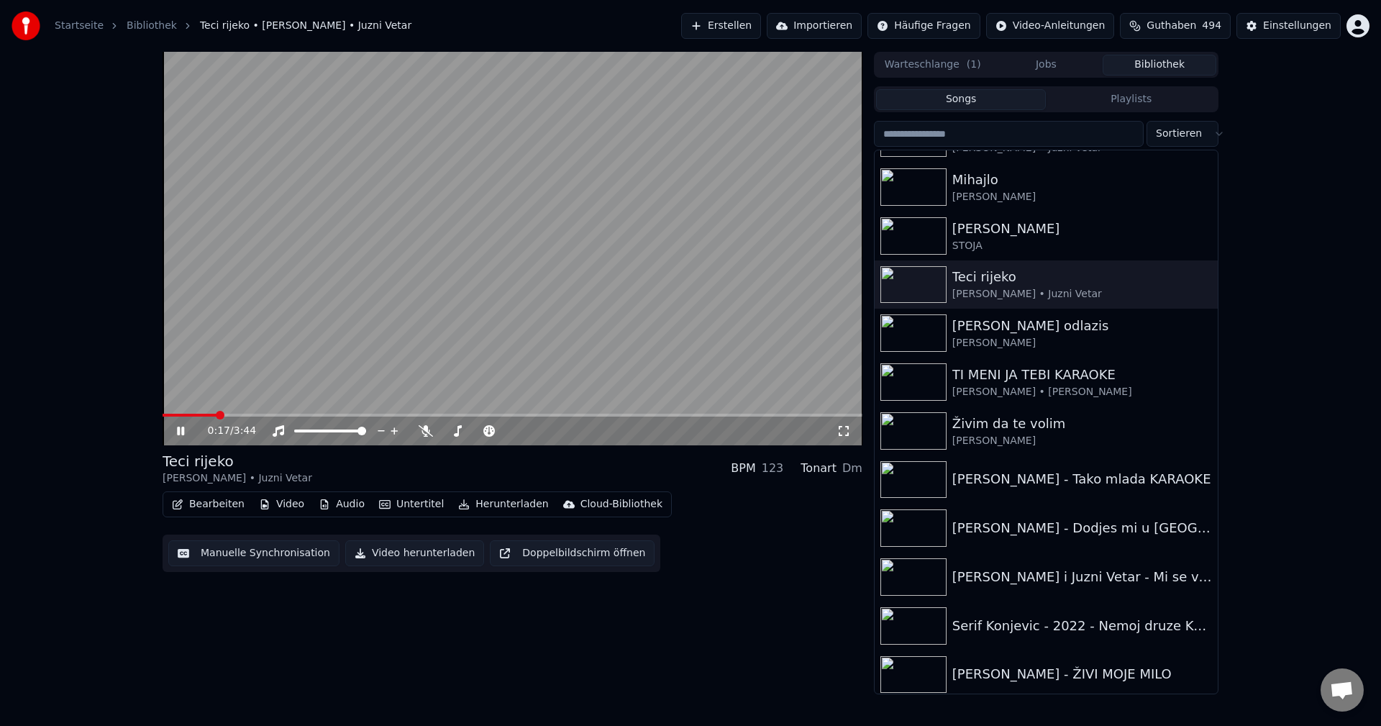
click at [164, 415] on span at bounding box center [190, 415] width 54 height 3
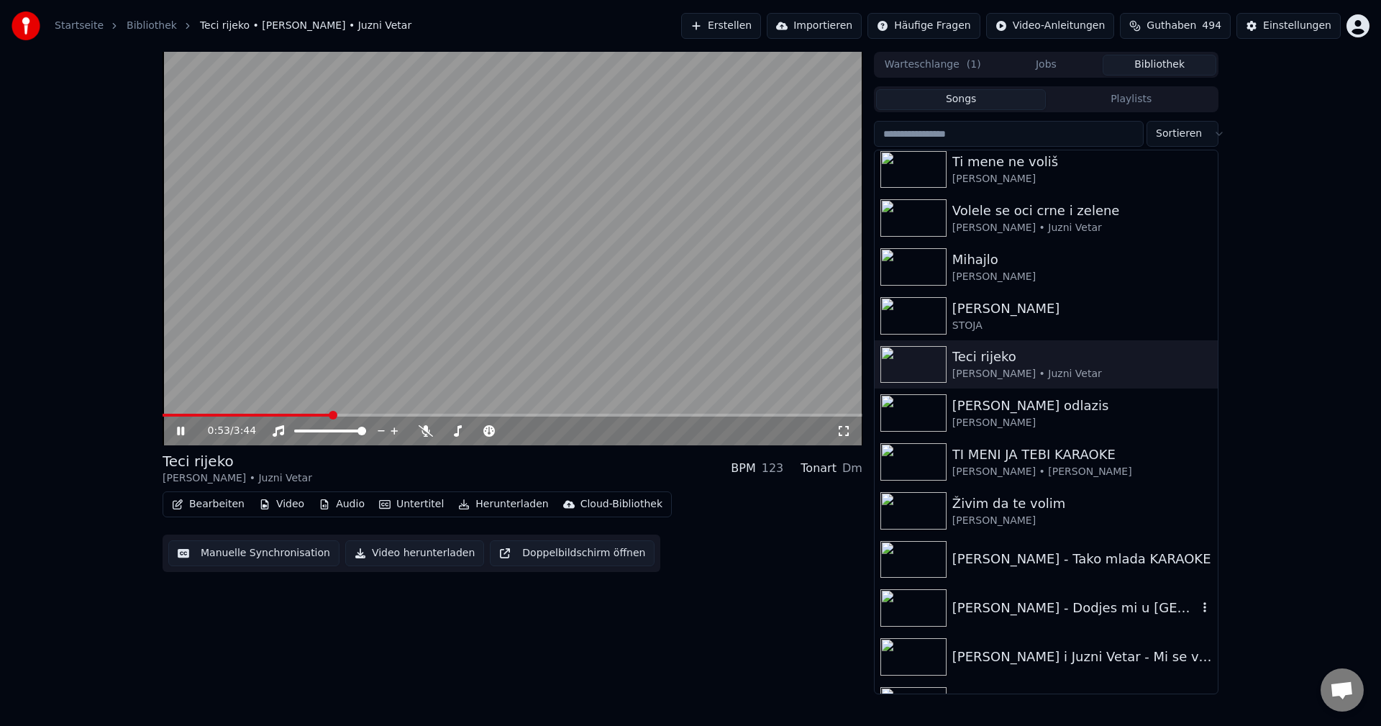
scroll to position [13685, 0]
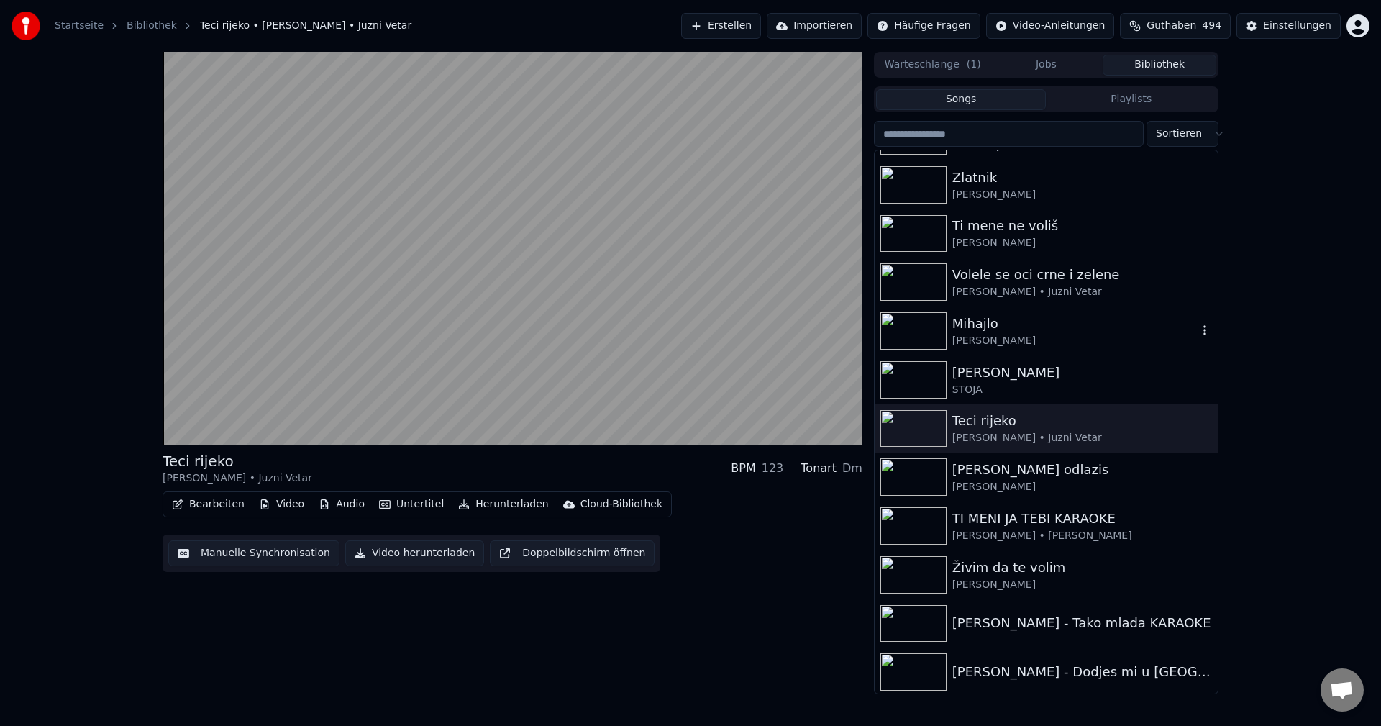
drag, startPoint x: 911, startPoint y: 325, endPoint x: 1090, endPoint y: 383, distance: 187.7
click at [912, 325] on img at bounding box center [913, 330] width 66 height 37
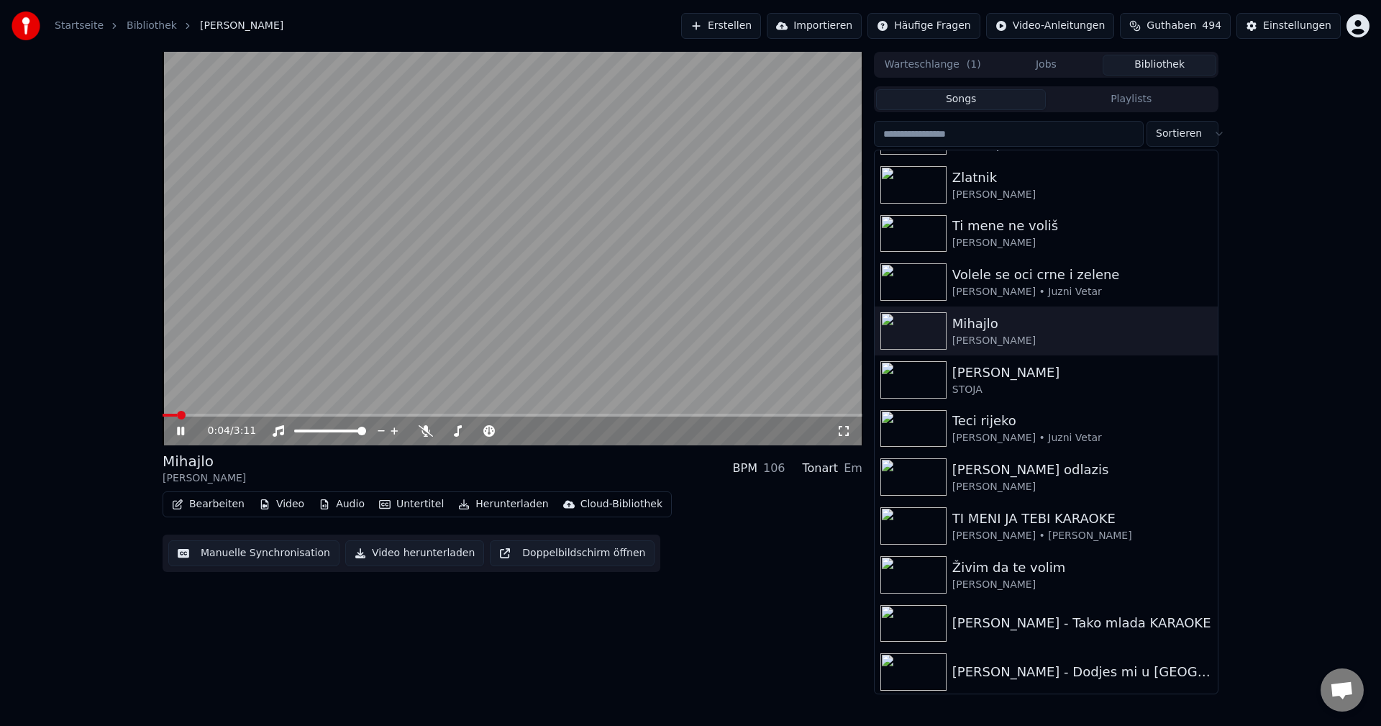
click at [177, 416] on span at bounding box center [170, 415] width 14 height 3
click at [211, 414] on span at bounding box center [513, 415] width 700 height 3
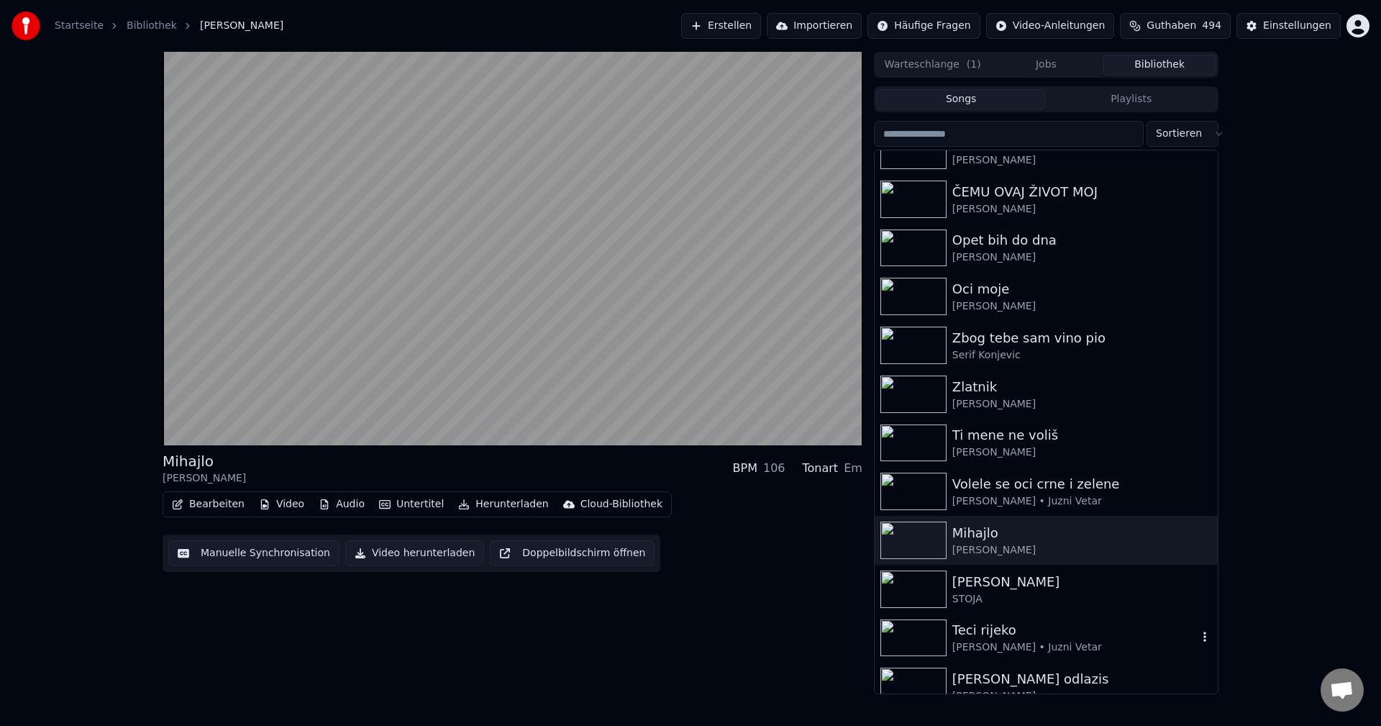
scroll to position [13469, 0]
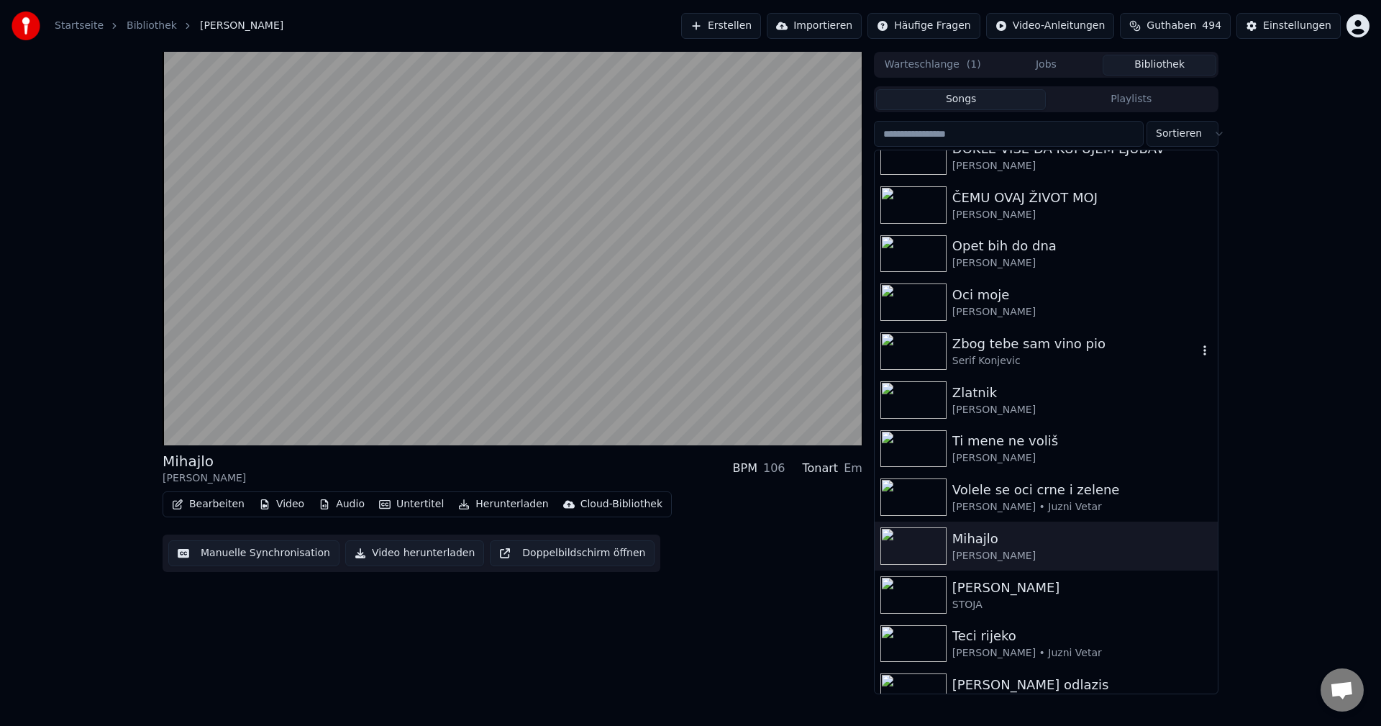
click at [908, 353] on img at bounding box center [913, 350] width 66 height 37
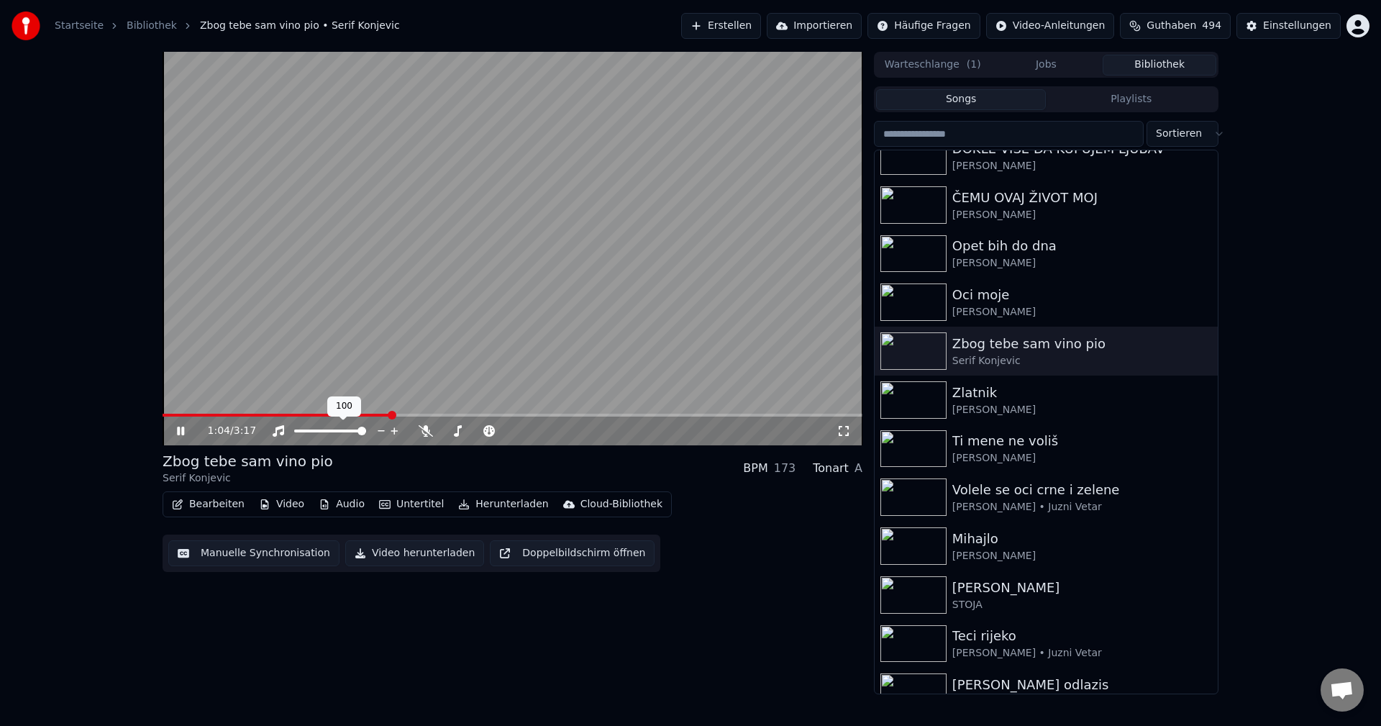
click at [247, 415] on span at bounding box center [277, 415] width 228 height 3
click at [205, 414] on span at bounding box center [184, 415] width 42 height 3
click at [424, 434] on icon at bounding box center [426, 431] width 14 height 12
click at [186, 416] on span at bounding box center [175, 415] width 25 height 3
click at [422, 432] on icon at bounding box center [425, 431] width 8 height 12
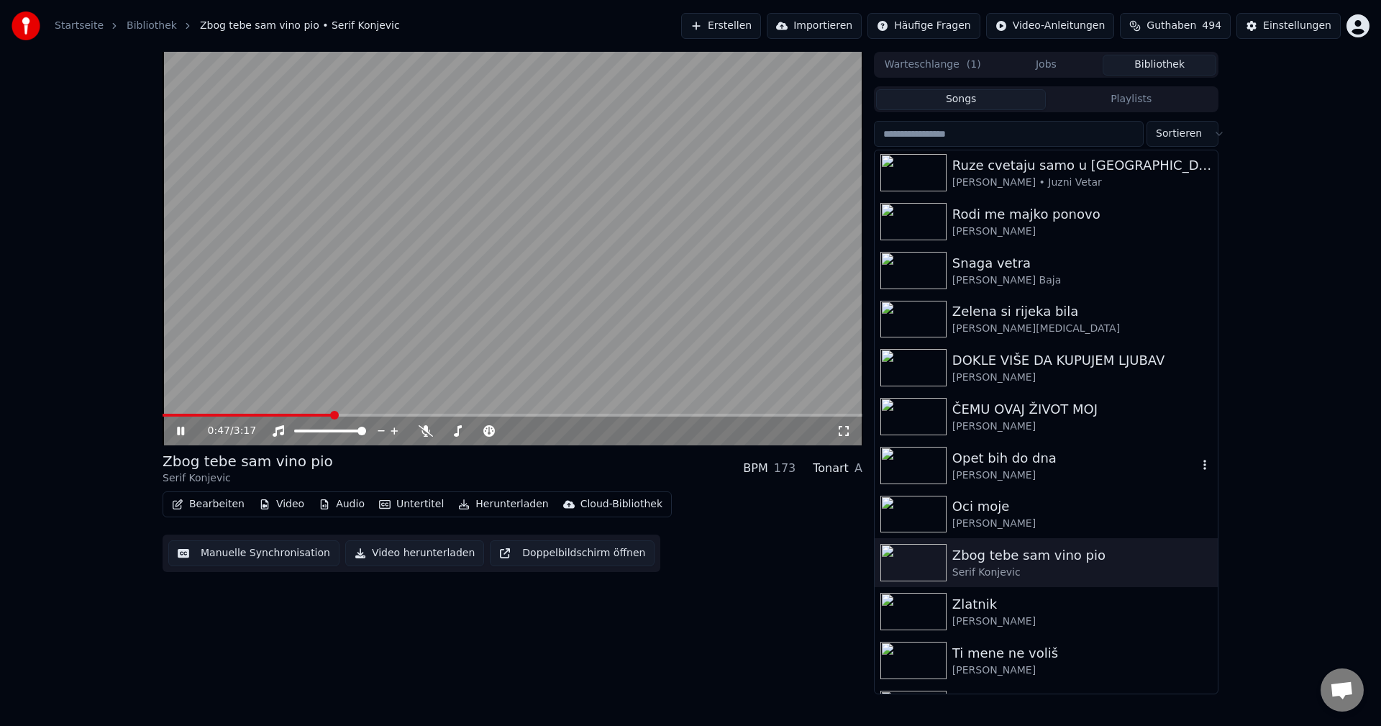
scroll to position [13253, 0]
click at [898, 513] on img at bounding box center [913, 516] width 66 height 37
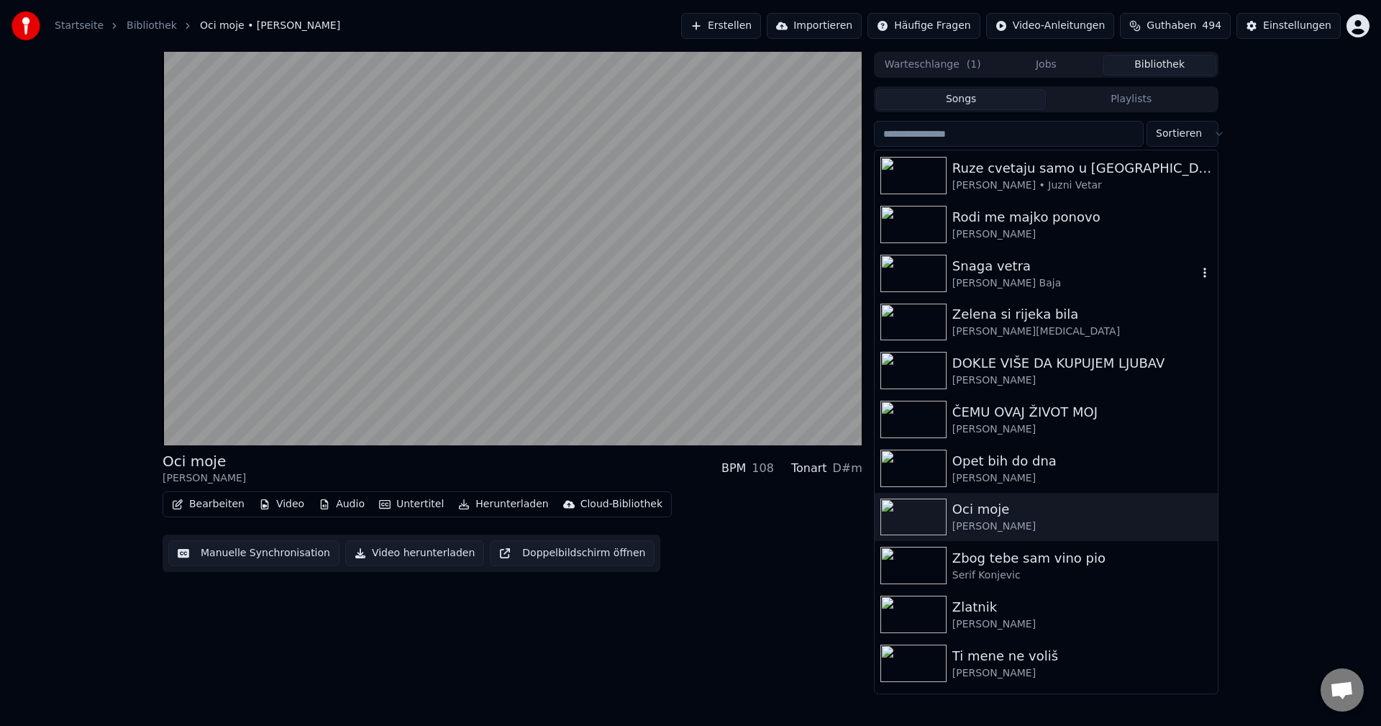
drag, startPoint x: 915, startPoint y: 270, endPoint x: 926, endPoint y: 274, distance: 11.4
click at [915, 270] on img at bounding box center [913, 273] width 66 height 37
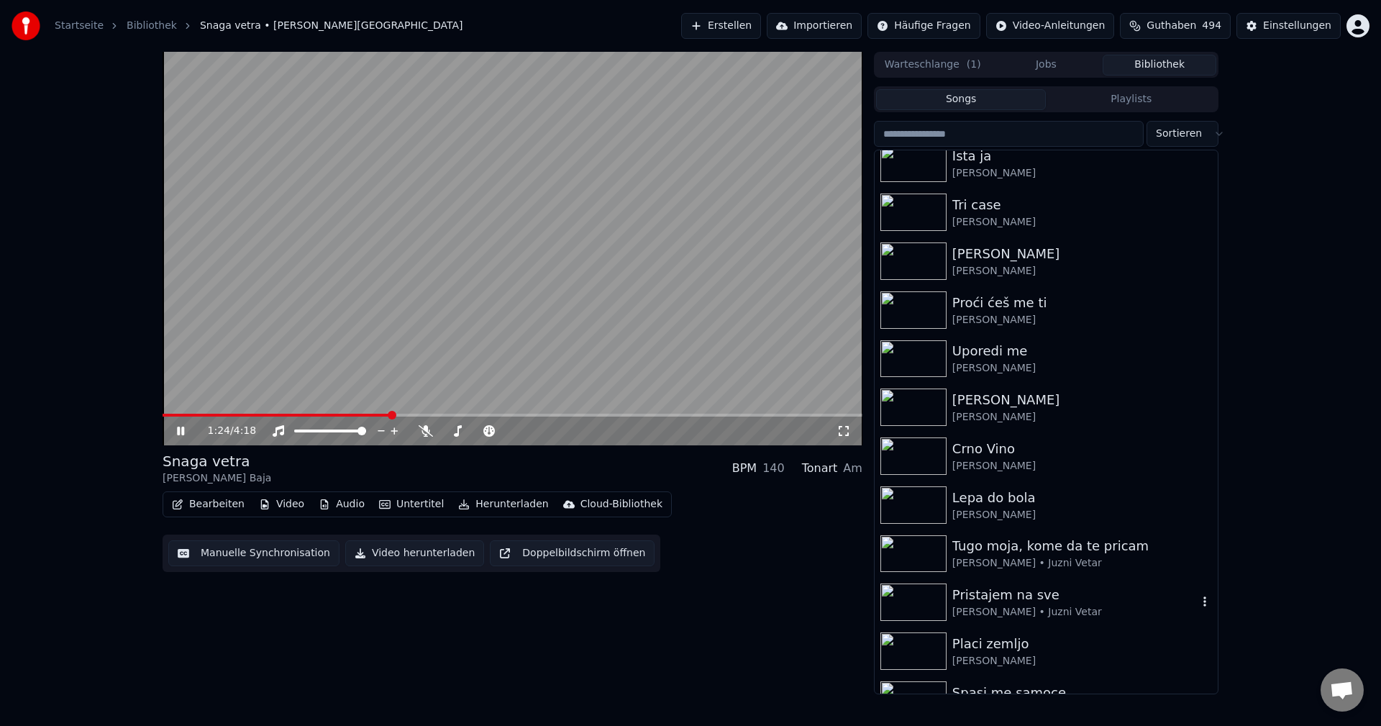
scroll to position [12678, 0]
click at [927, 498] on img at bounding box center [913, 505] width 66 height 37
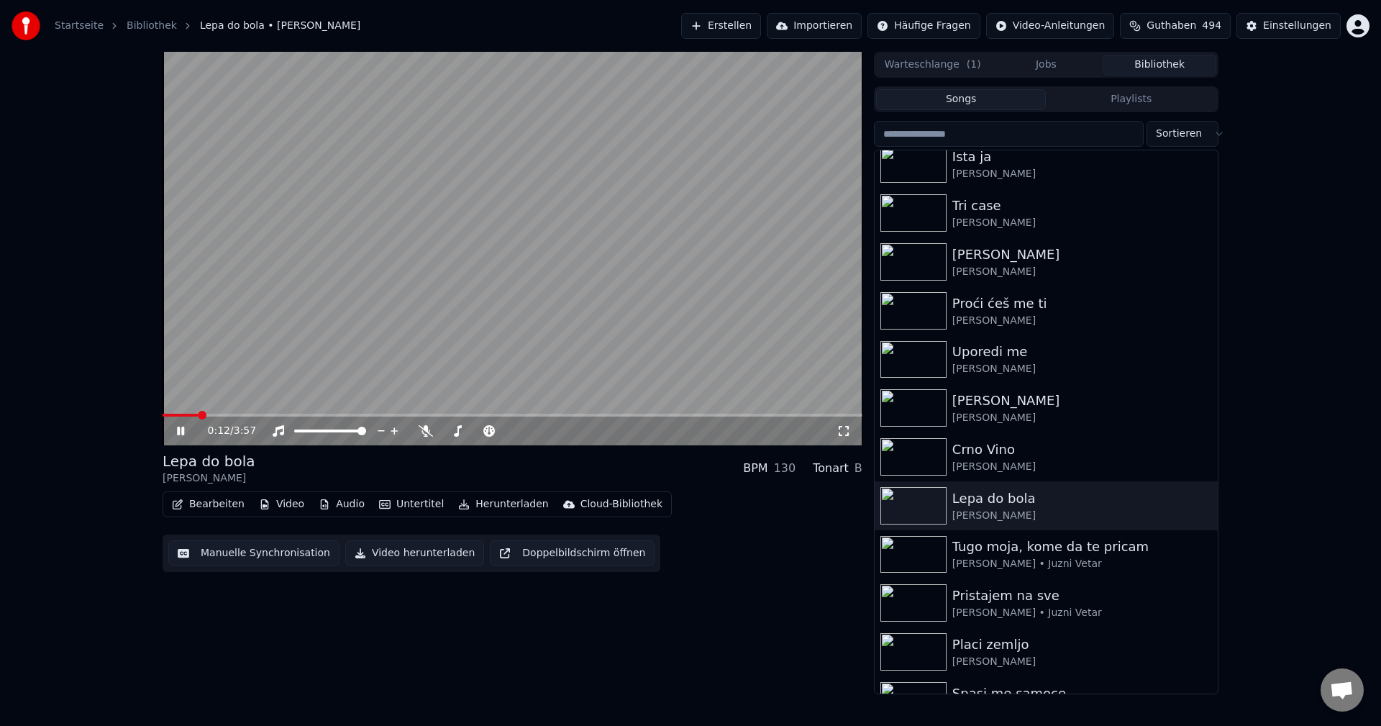
click at [199, 416] on span at bounding box center [513, 415] width 700 height 3
click at [227, 413] on video at bounding box center [513, 248] width 700 height 393
click at [236, 414] on span at bounding box center [513, 415] width 700 height 3
click at [374, 381] on video at bounding box center [513, 248] width 700 height 393
click at [296, 414] on span at bounding box center [513, 415] width 700 height 3
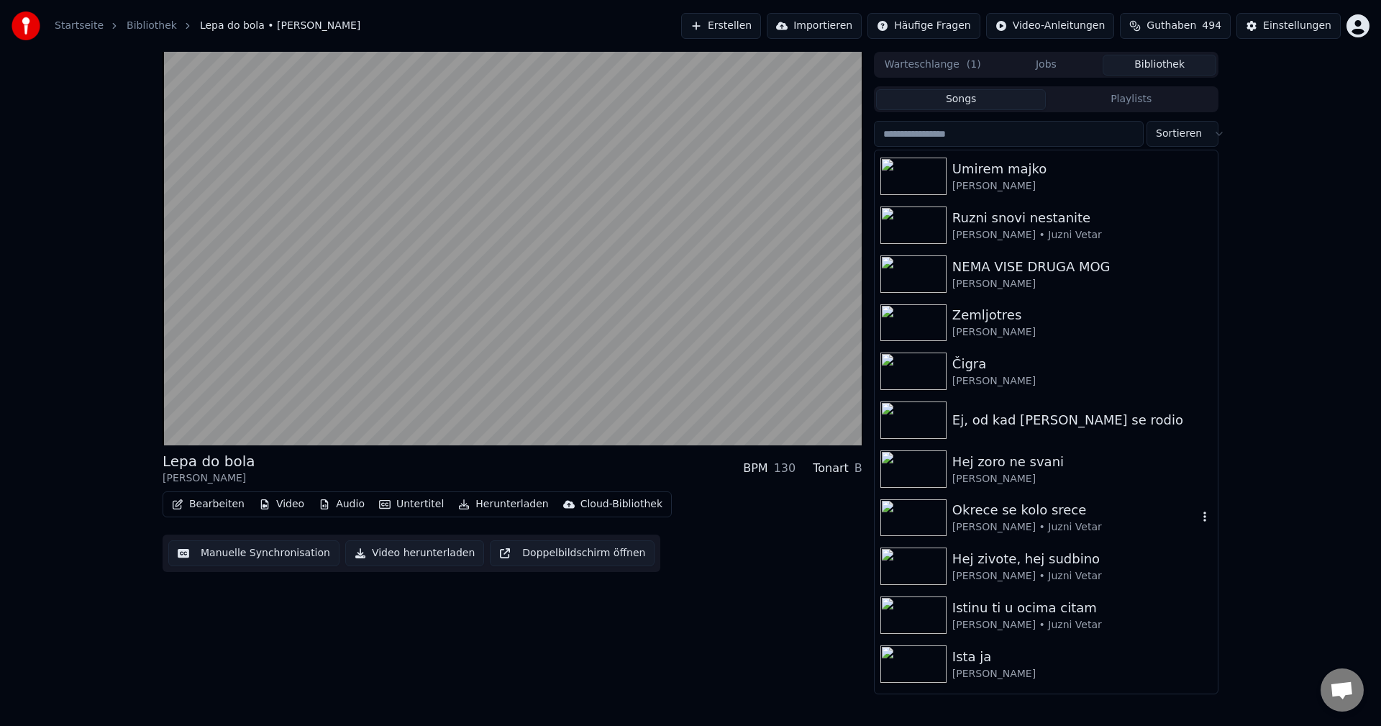
scroll to position [12174, 0]
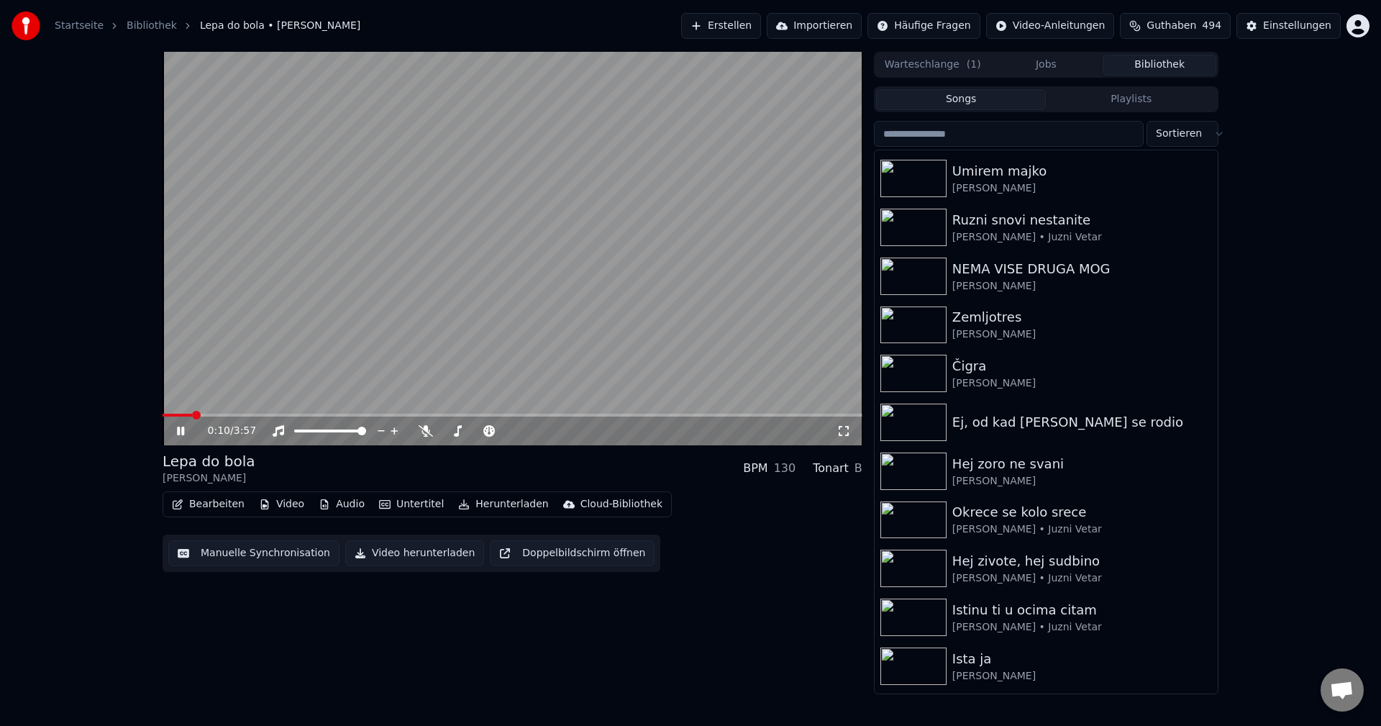
click at [192, 416] on span at bounding box center [177, 415] width 29 height 3
click at [234, 418] on div "0:10 / 3:57" at bounding box center [513, 430] width 700 height 29
click at [237, 413] on video at bounding box center [513, 248] width 700 height 393
click at [240, 414] on span at bounding box center [513, 415] width 700 height 3
click at [379, 378] on video at bounding box center [513, 248] width 700 height 393
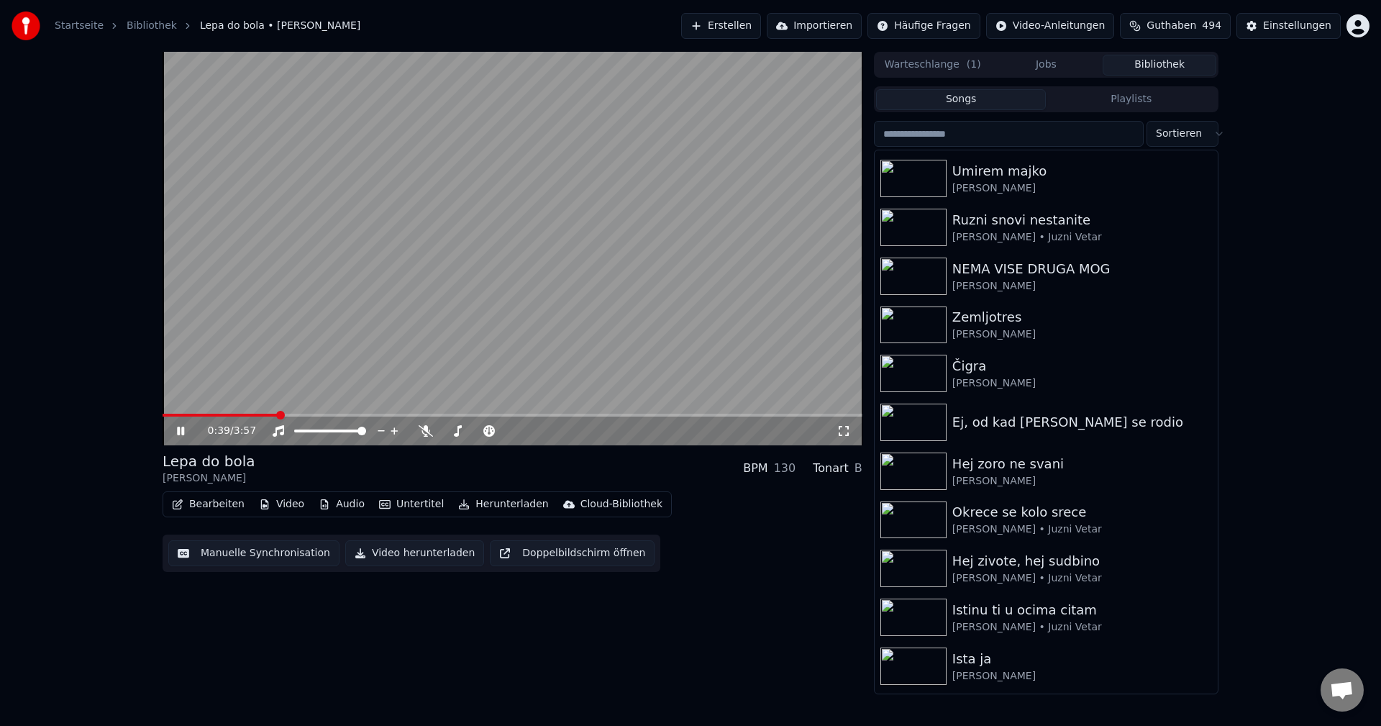
click at [277, 414] on span at bounding box center [513, 415] width 700 height 3
drag, startPoint x: 915, startPoint y: 280, endPoint x: 543, endPoint y: 513, distance: 438.8
click at [914, 280] on img at bounding box center [913, 275] width 66 height 37
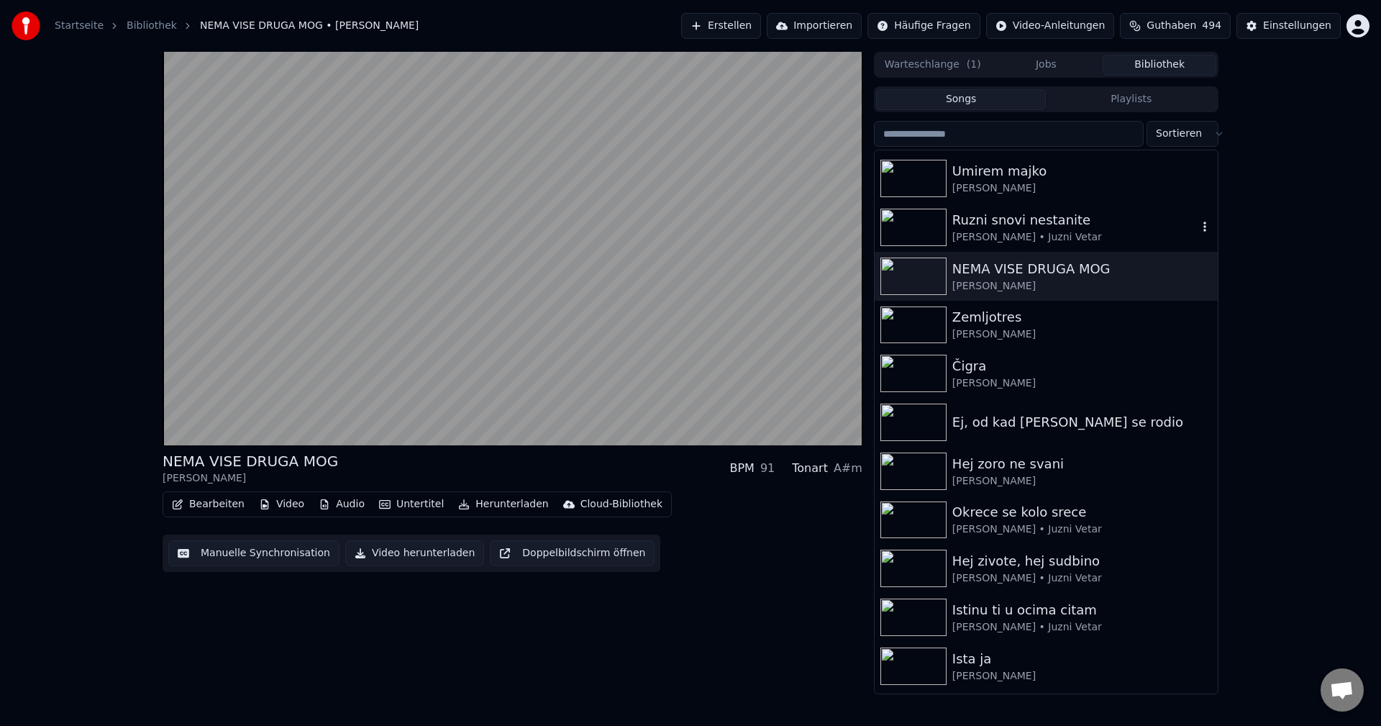
click at [906, 216] on img at bounding box center [913, 227] width 66 height 37
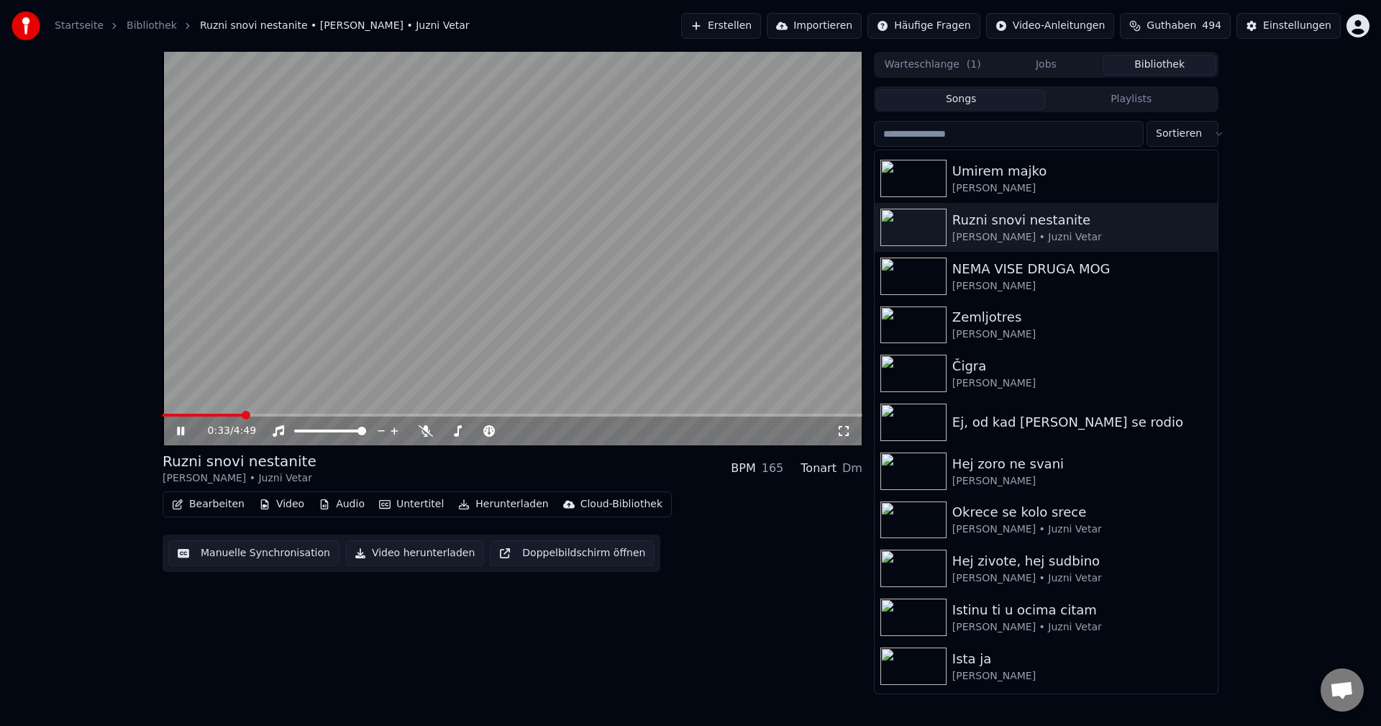
click at [242, 414] on span at bounding box center [513, 415] width 700 height 3
click at [229, 416] on span at bounding box center [220, 415] width 115 height 3
